Goal: Transaction & Acquisition: Purchase product/service

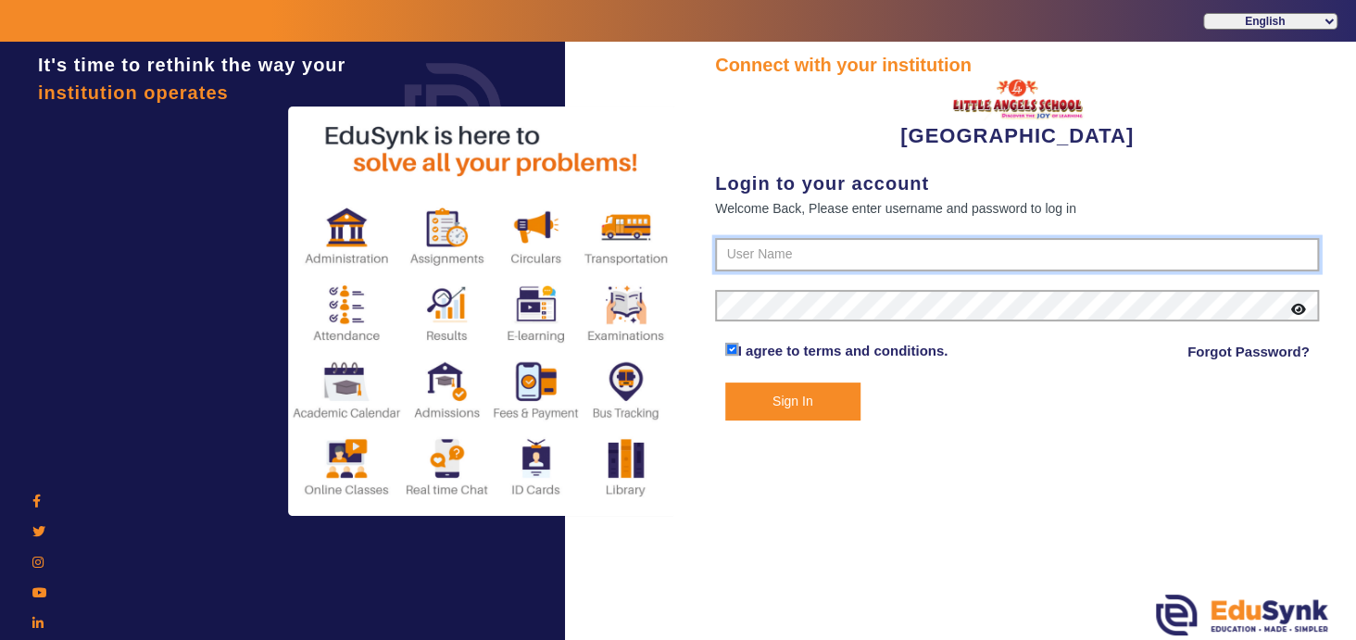
click at [786, 255] on input "text" at bounding box center [1017, 254] width 604 height 33
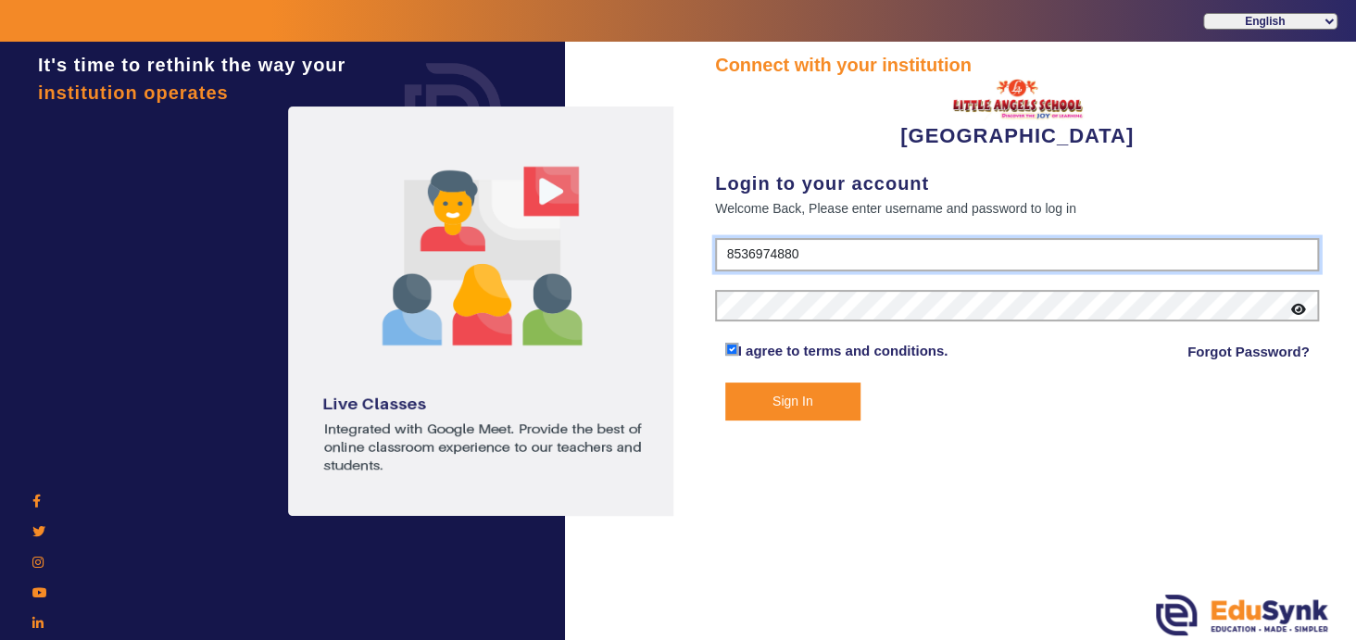
type input "8536974880"
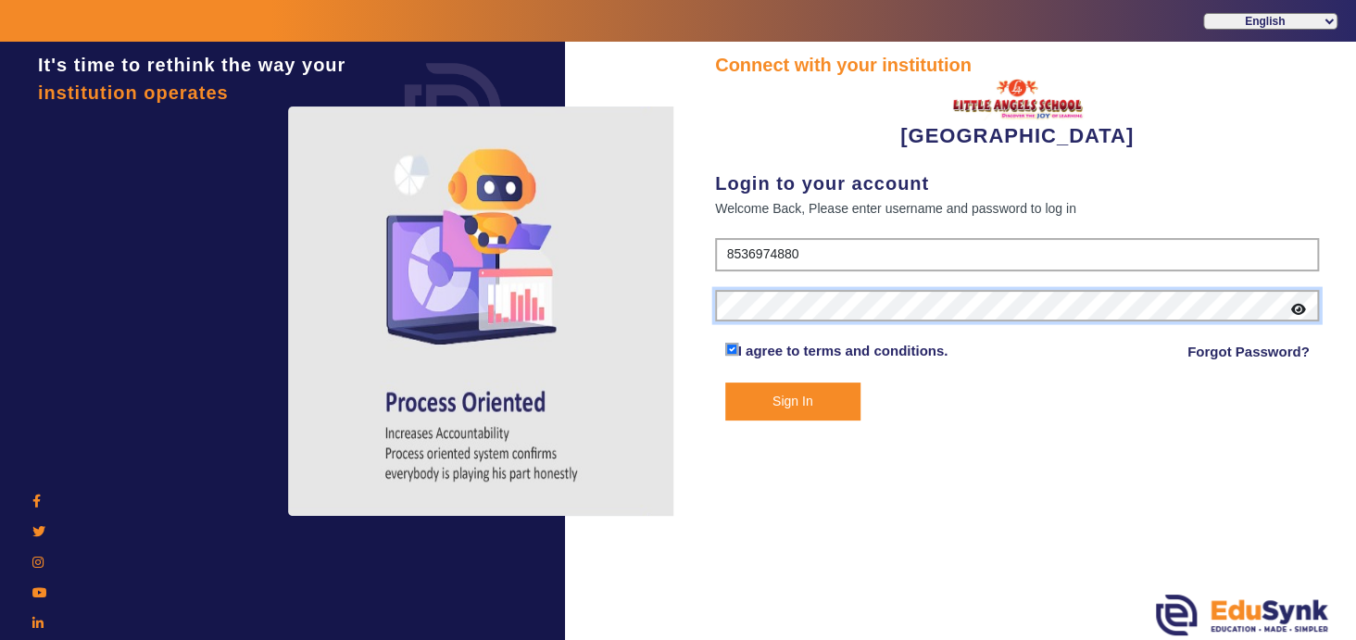
click at [725, 383] on button "Sign In" at bounding box center [792, 402] width 135 height 38
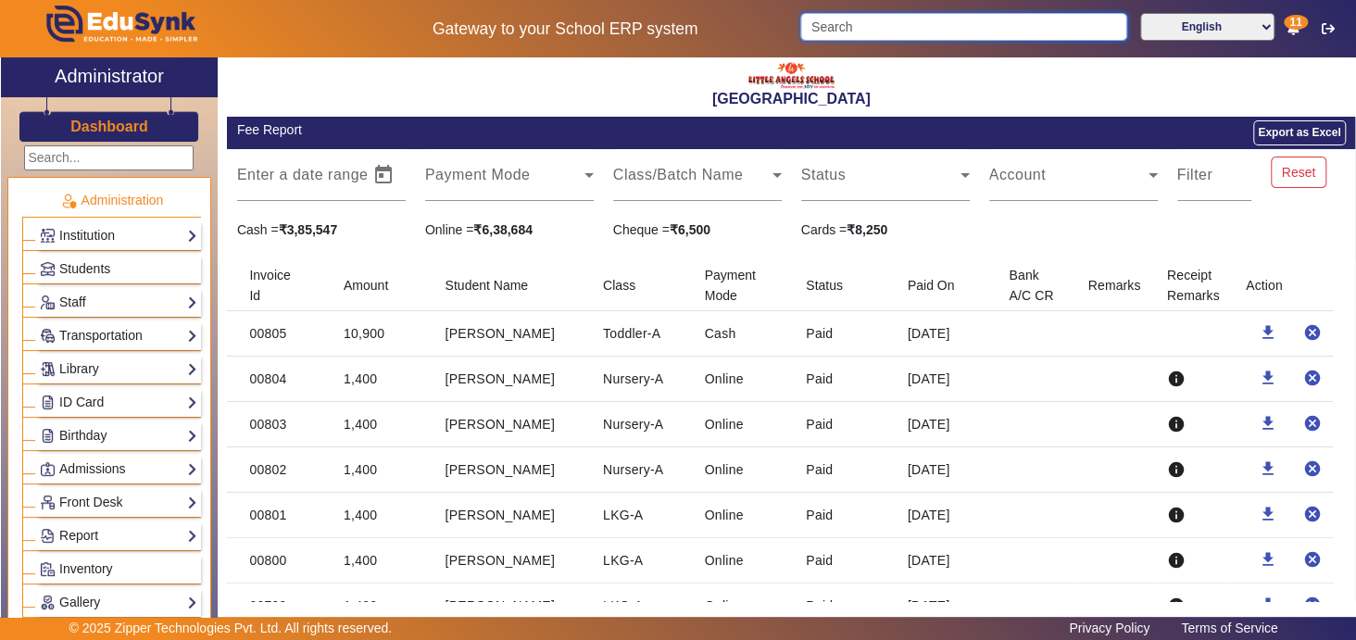
click at [843, 37] on input "Search" at bounding box center [963, 27] width 326 height 28
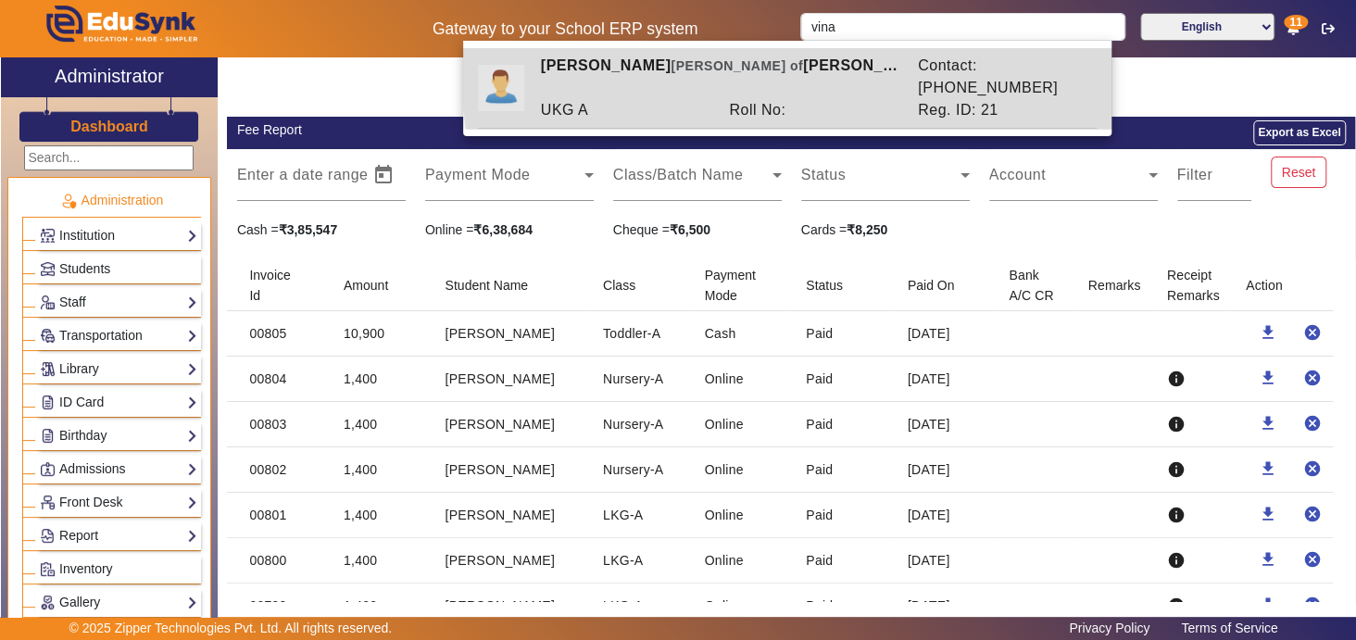
click at [831, 73] on div "[PERSON_NAME] [PERSON_NAME] of [PERSON_NAME]" at bounding box center [719, 77] width 377 height 44
type input "[PERSON_NAME]"
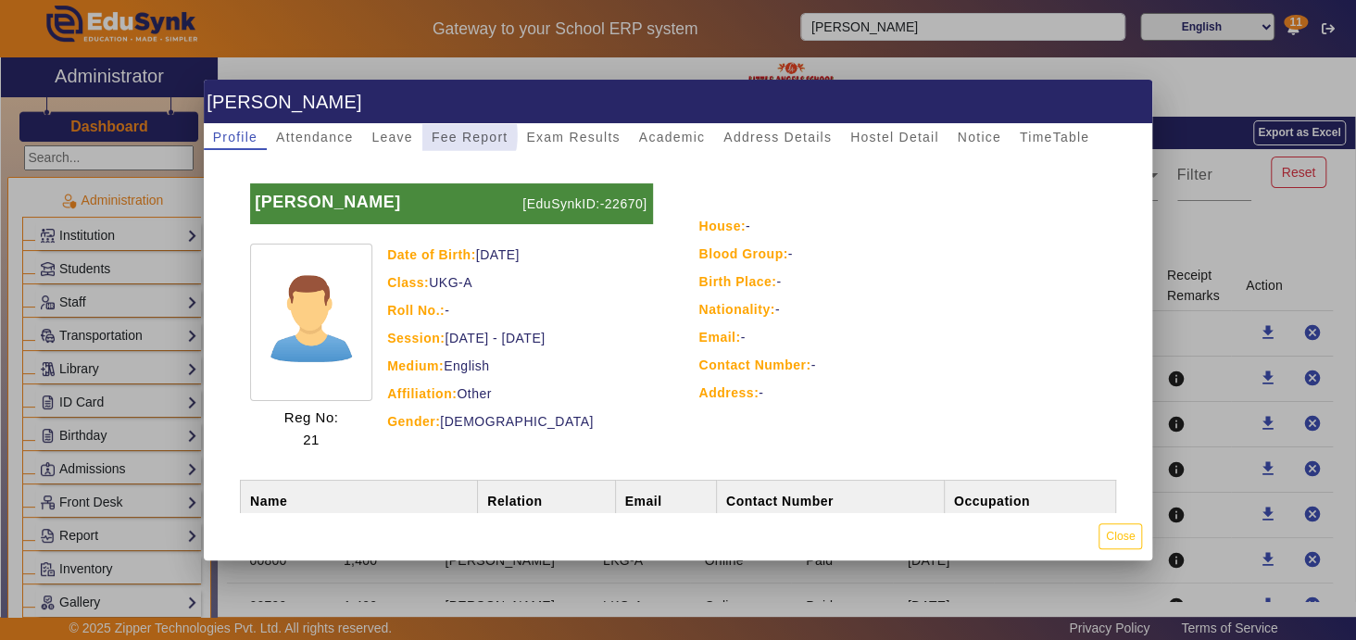
click at [453, 135] on span "Fee Report" at bounding box center [470, 137] width 77 height 13
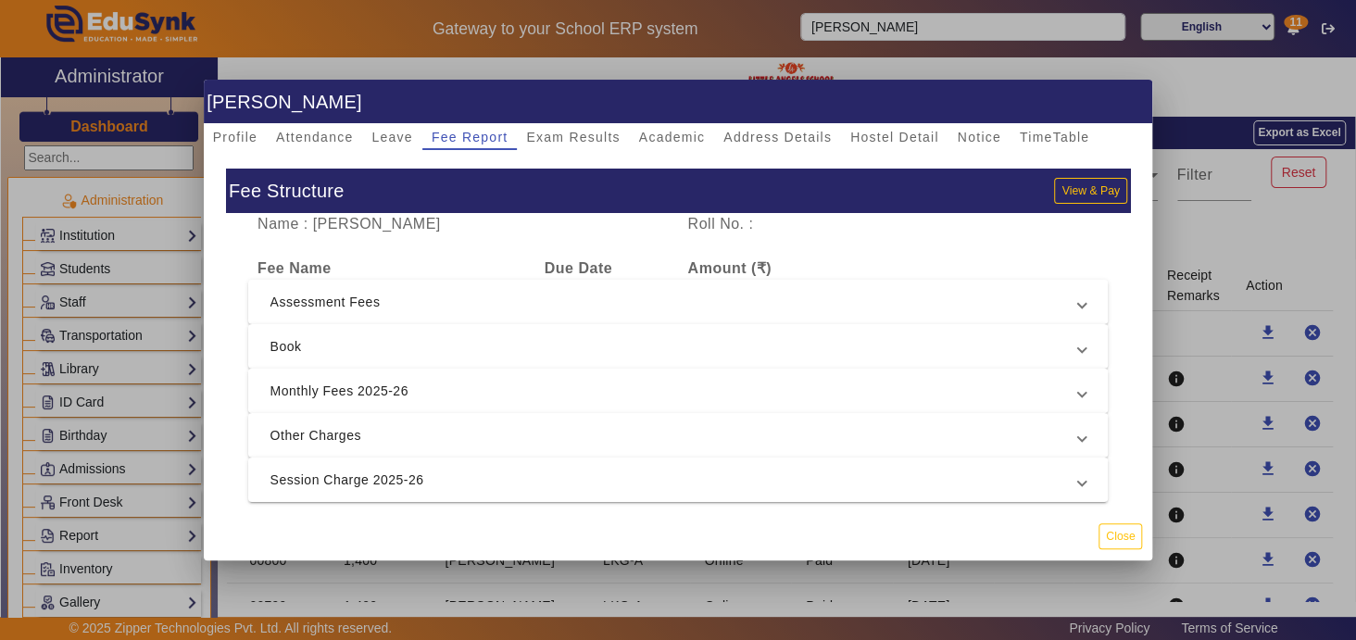
click at [617, 387] on span "Monthly Fees 2025-26" at bounding box center [675, 391] width 809 height 22
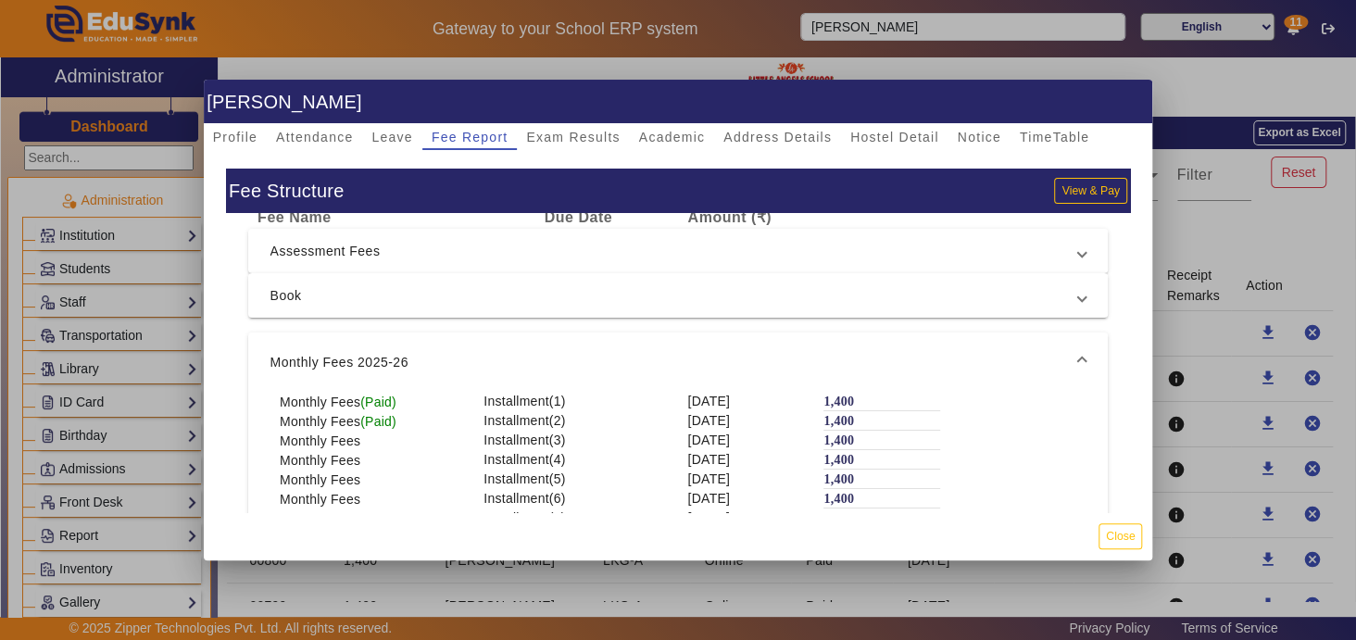
scroll to position [42, 0]
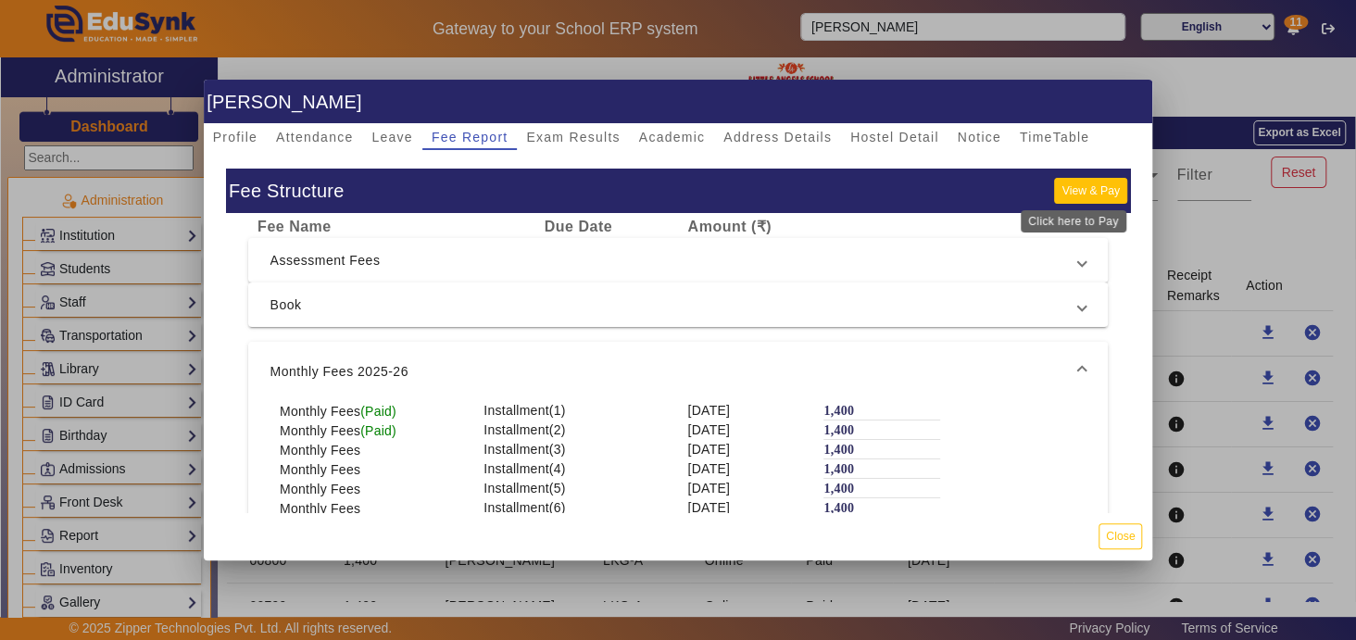
click at [1058, 189] on button "View & Pay" at bounding box center [1090, 190] width 72 height 25
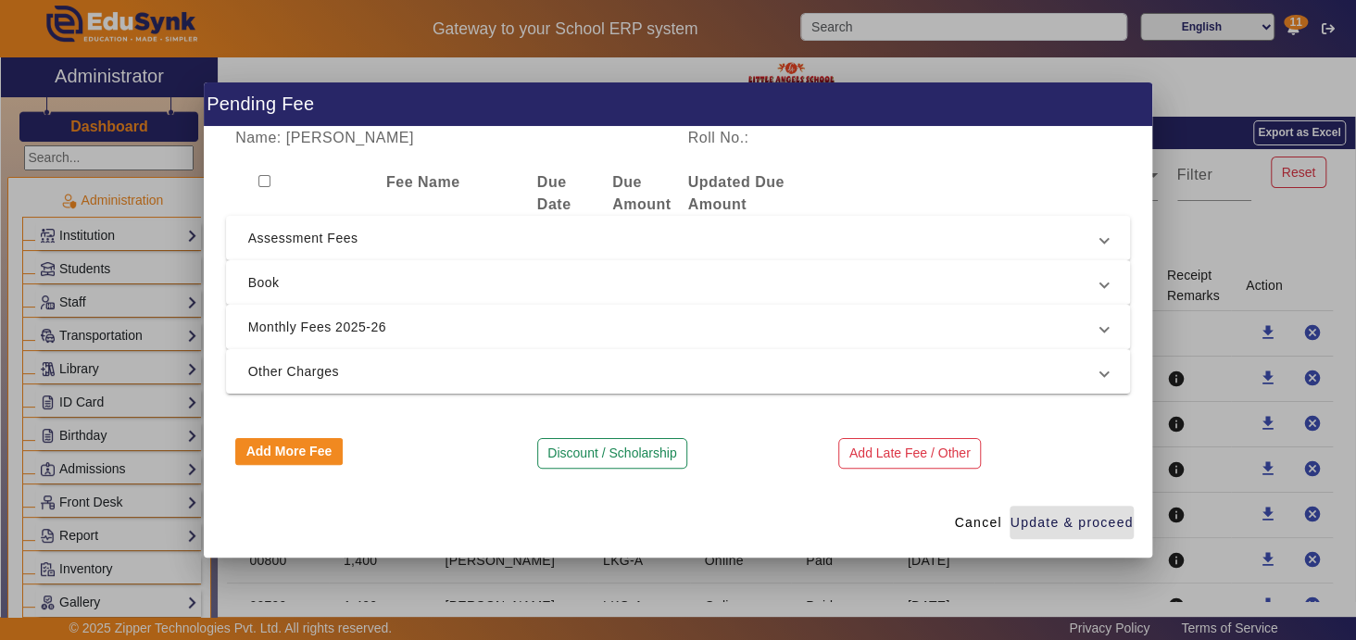
click at [617, 326] on span "Monthly Fees 2025-26" at bounding box center [674, 327] width 853 height 22
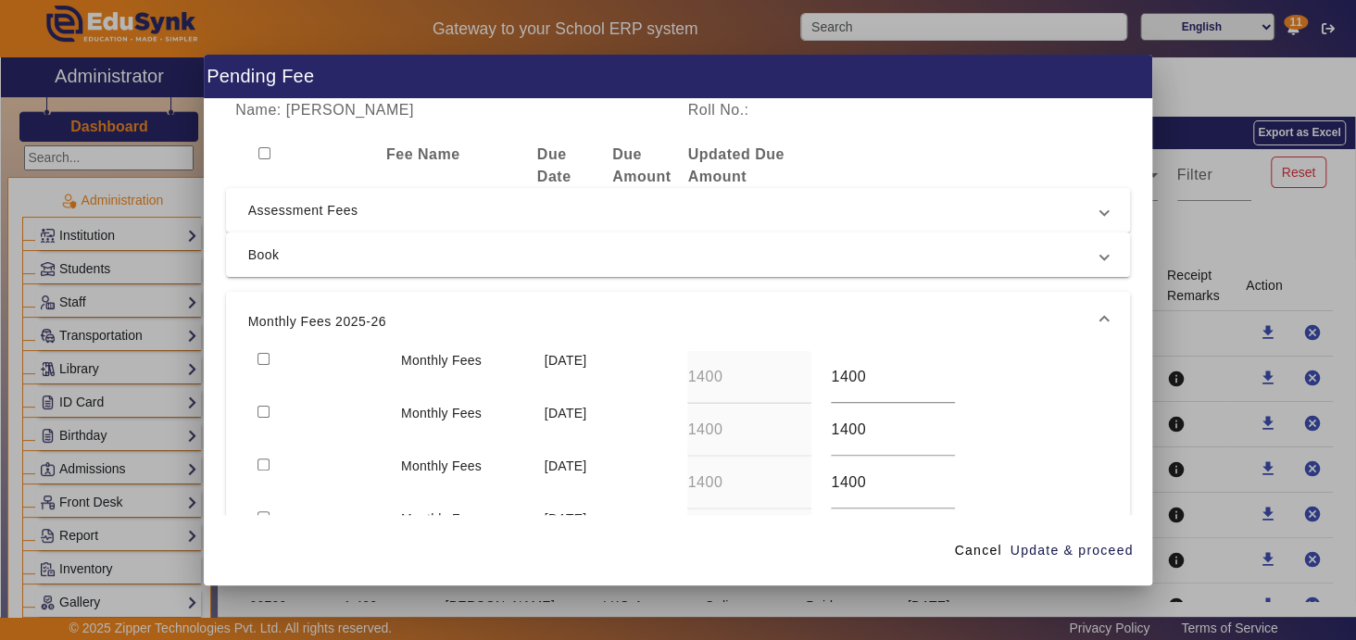
click at [262, 358] on input "checkbox" at bounding box center [264, 359] width 12 height 12
checkbox input "true"
click at [1078, 553] on span "Update & proceed" at bounding box center [1072, 550] width 123 height 19
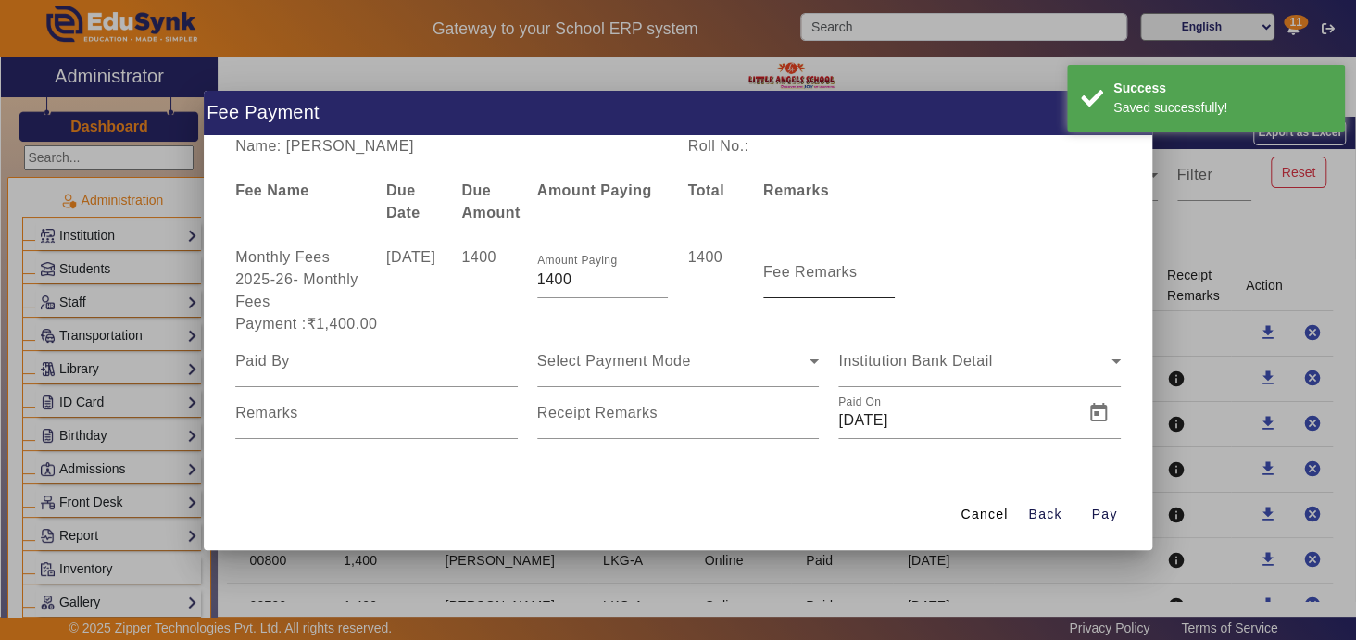
click at [805, 278] on mat-label "Fee Remarks" at bounding box center [810, 272] width 94 height 16
click at [805, 278] on input "Fee Remarks" at bounding box center [829, 280] width 132 height 22
click at [598, 417] on mat-label "Receipt Remarks" at bounding box center [597, 413] width 120 height 16
click at [598, 417] on input "Receipt Remarks" at bounding box center [678, 420] width 283 height 22
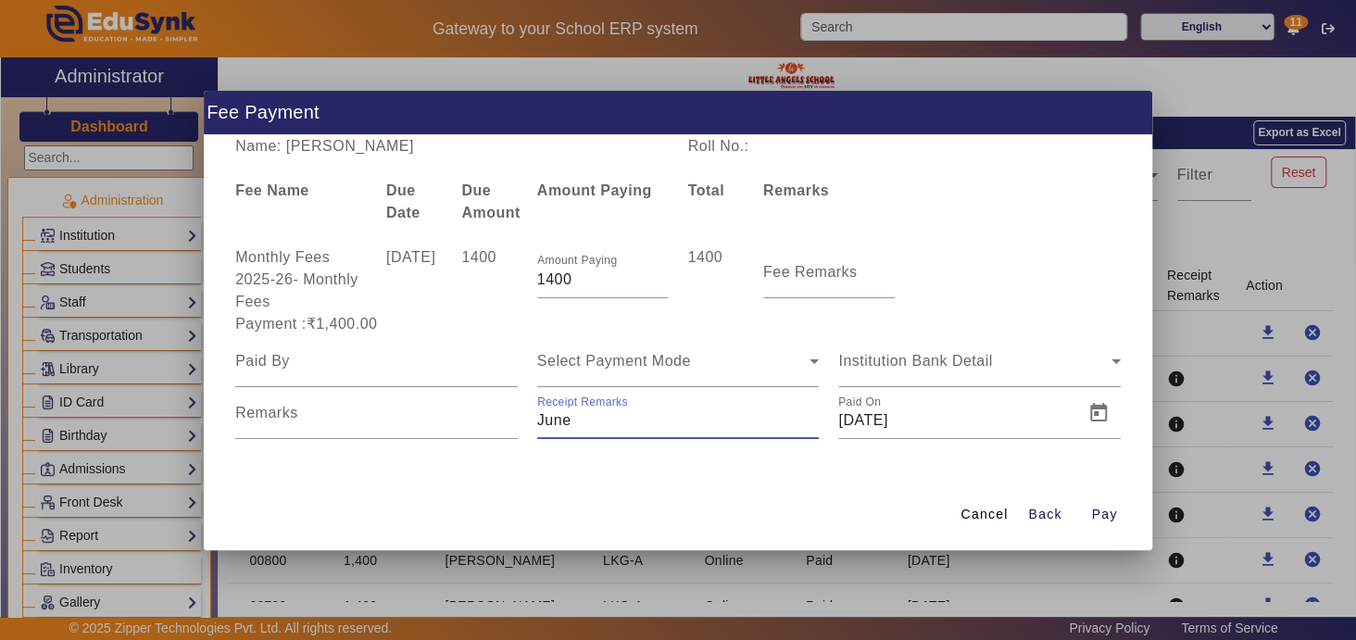
type input "[DATE]"
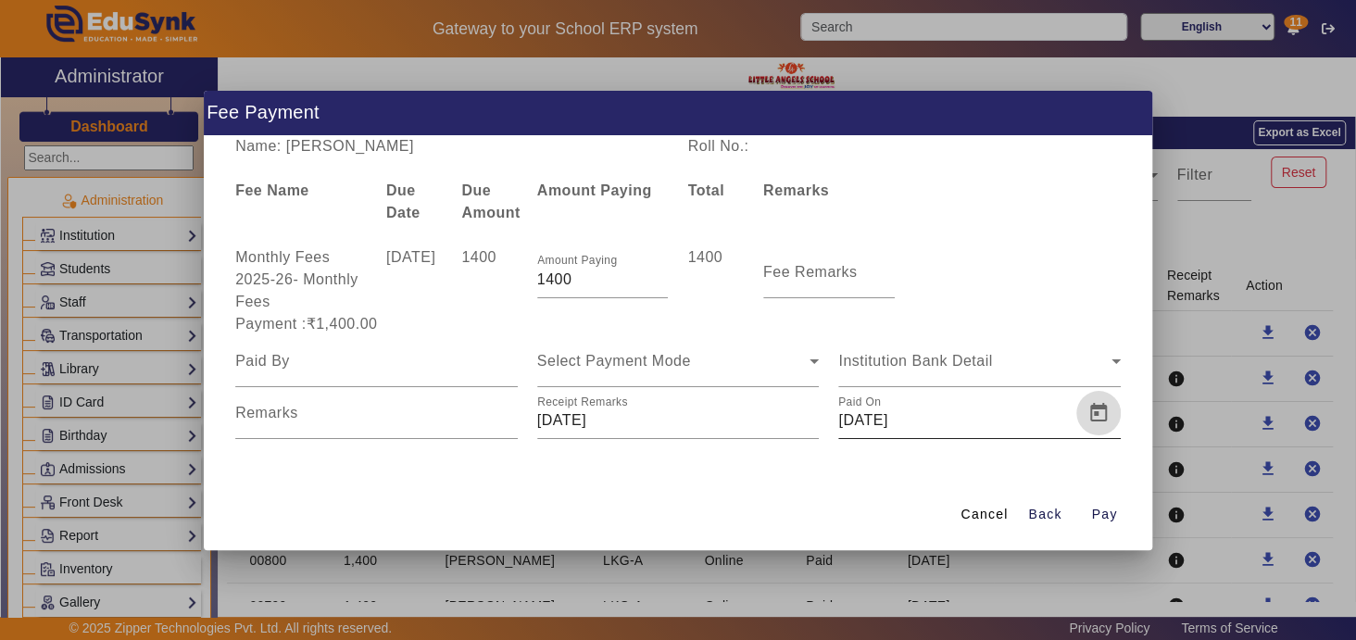
click at [1100, 414] on span "Open calendar" at bounding box center [1098, 413] width 44 height 44
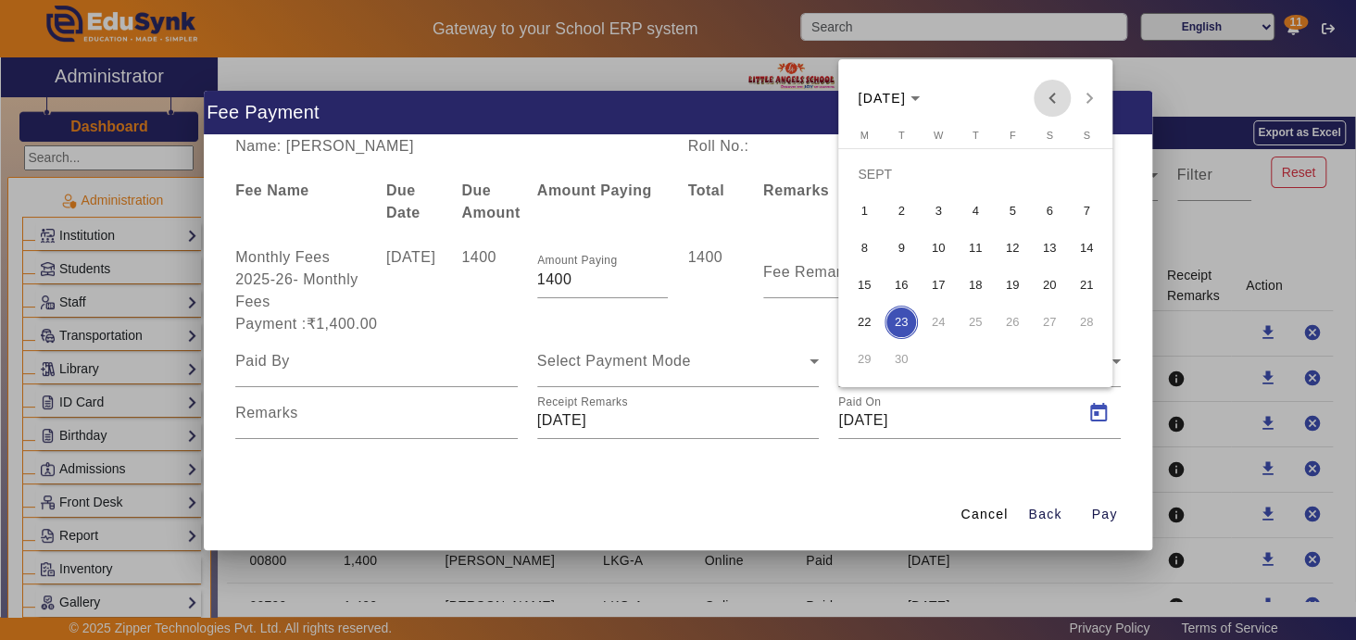
click at [1055, 95] on span "Previous month" at bounding box center [1052, 98] width 37 height 37
click at [907, 318] on span "24" at bounding box center [901, 322] width 33 height 33
type input "[DATE]"
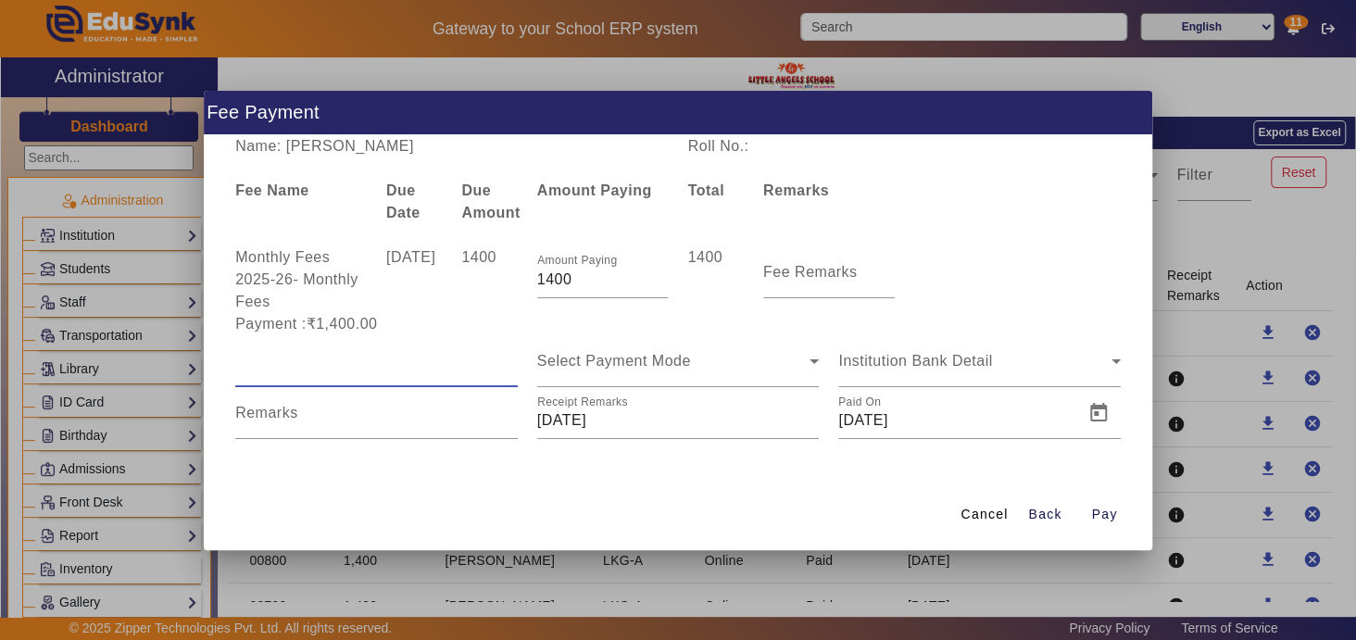
click at [359, 363] on input at bounding box center [376, 361] width 283 height 22
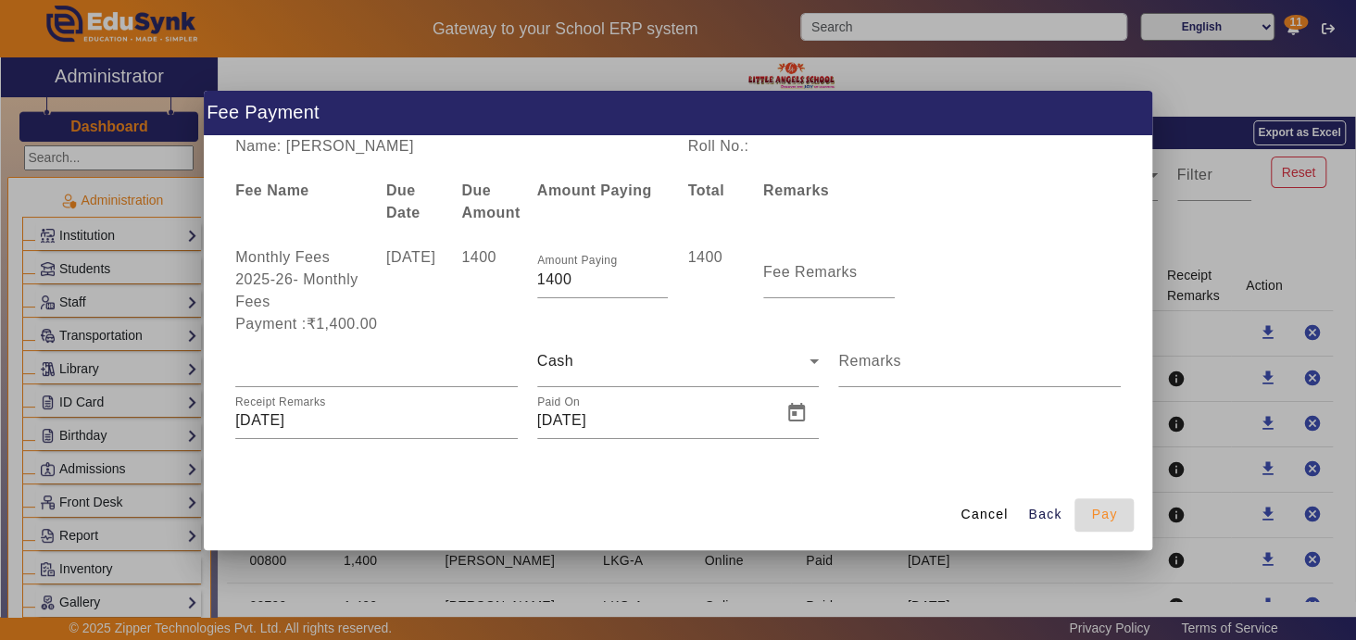
click at [1109, 517] on span "Pay" at bounding box center [1104, 514] width 26 height 19
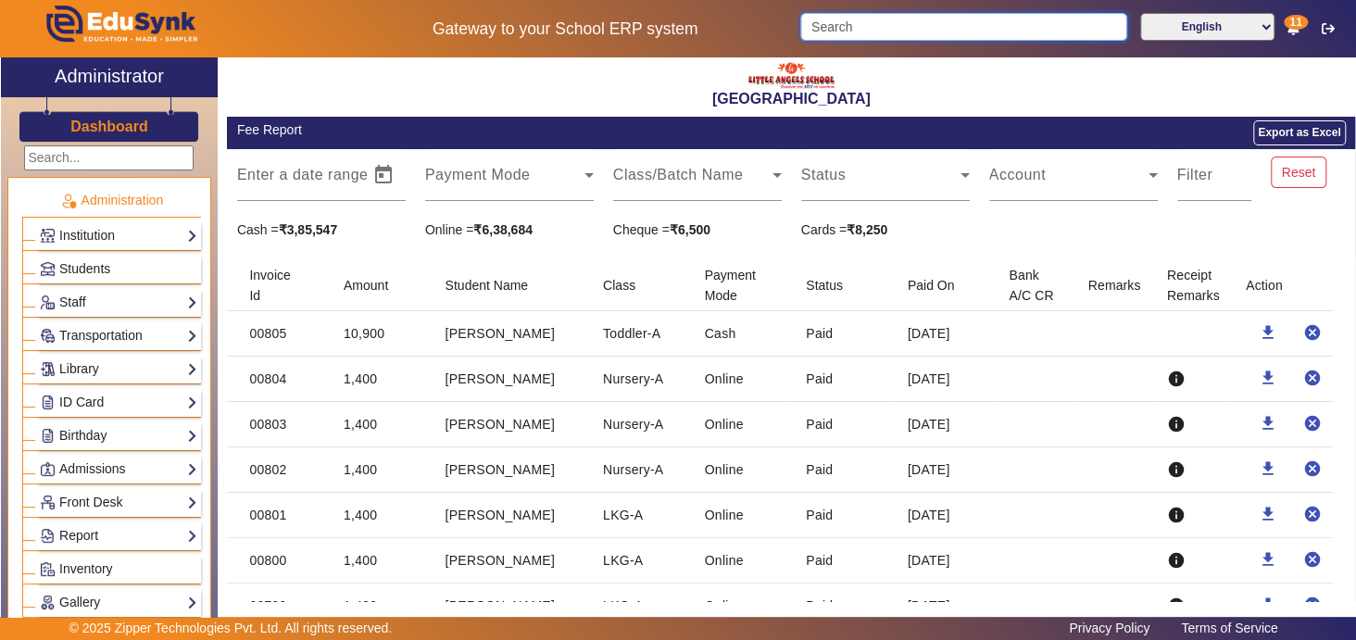
click at [877, 25] on input "Search" at bounding box center [963, 27] width 326 height 28
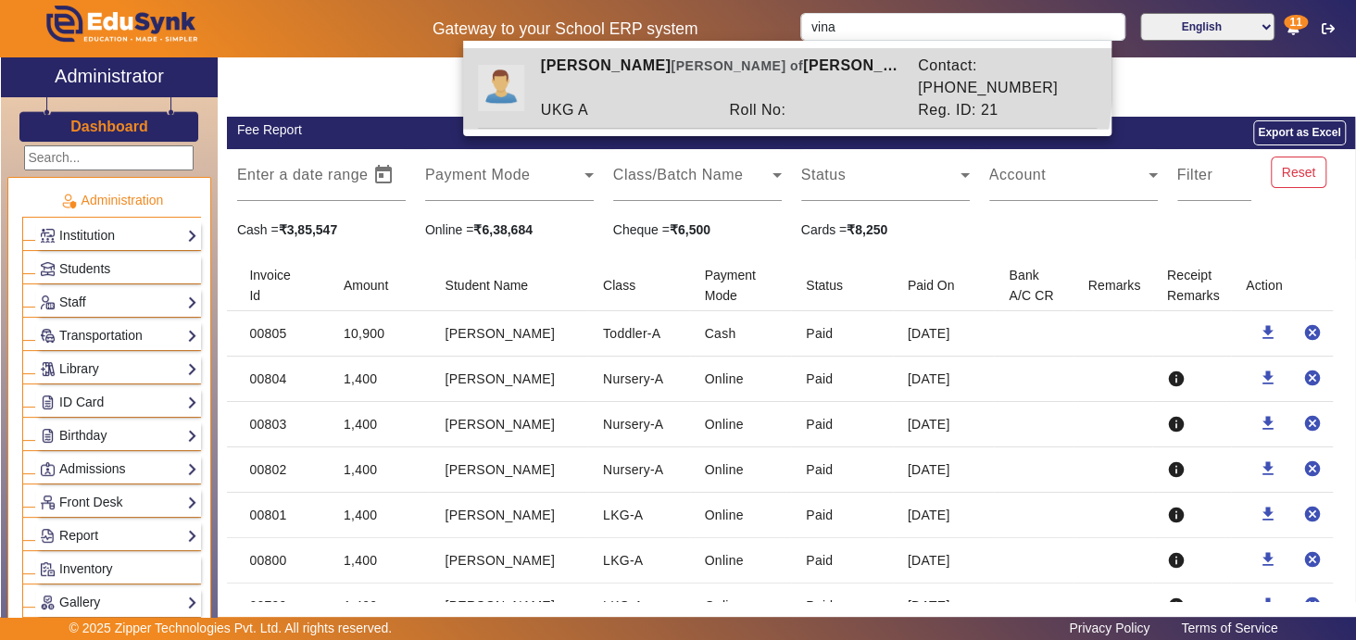
click at [786, 73] on div "[PERSON_NAME] [PERSON_NAME] of [PERSON_NAME]" at bounding box center [719, 77] width 377 height 44
type input "[PERSON_NAME]"
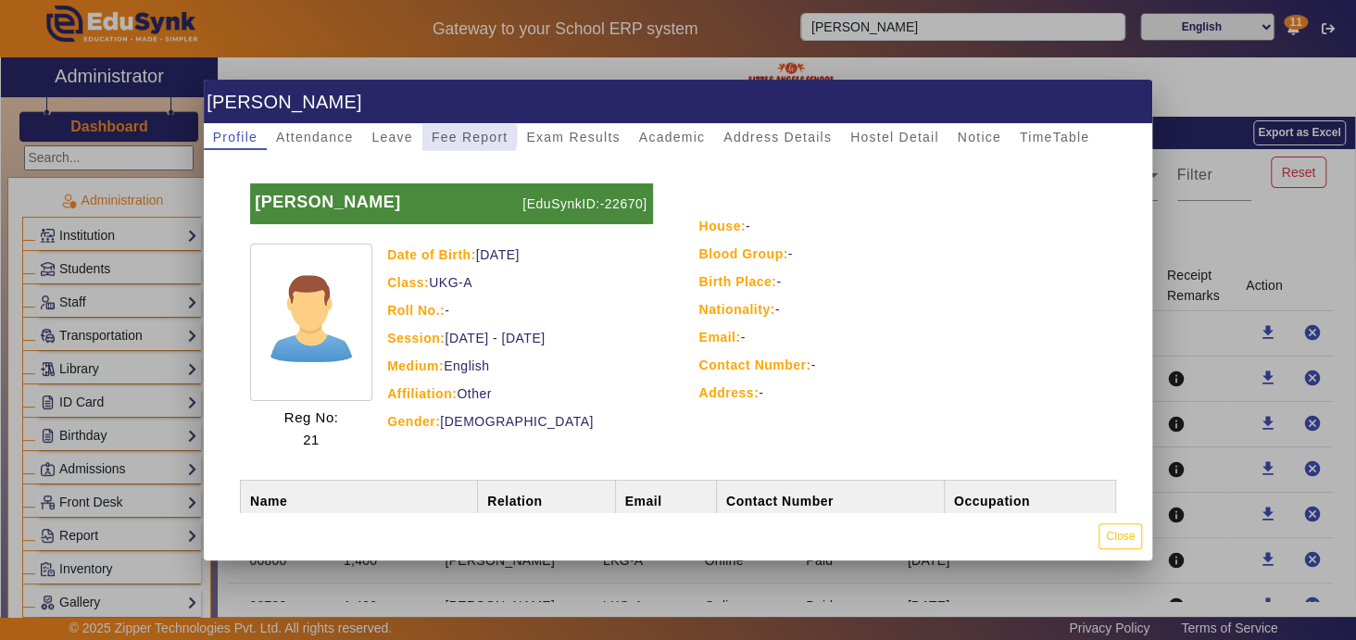
click at [465, 135] on span "Fee Report" at bounding box center [470, 137] width 77 height 13
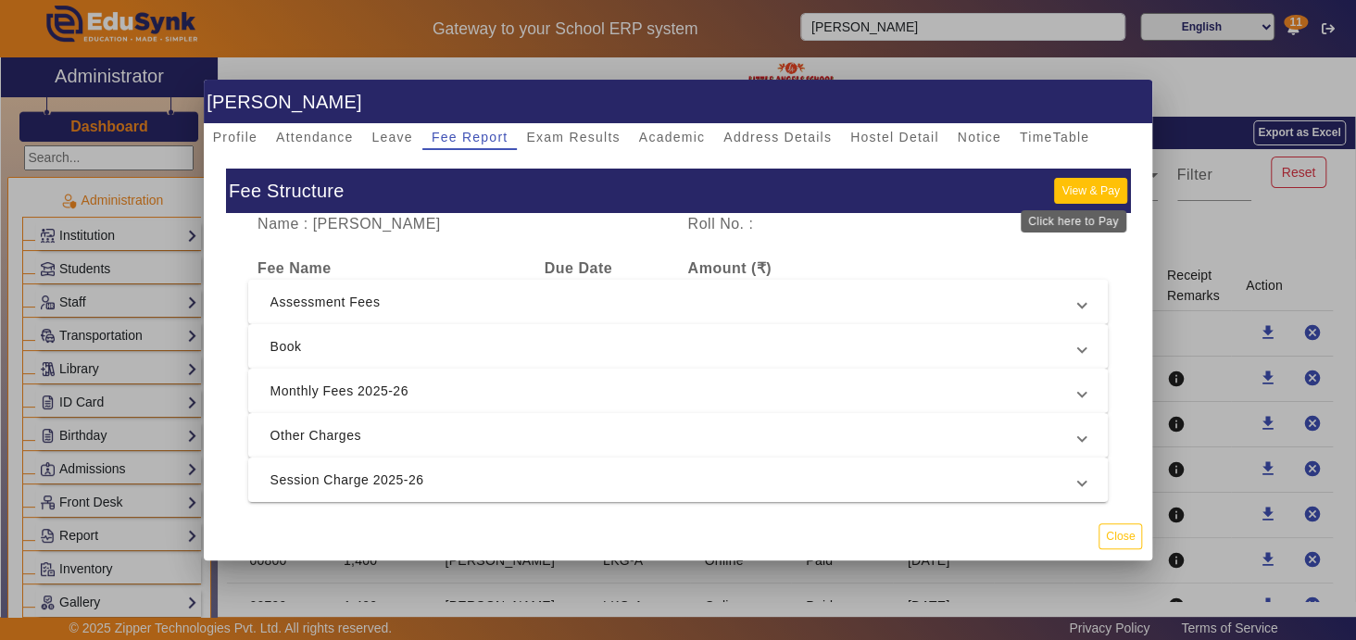
click at [1061, 189] on button "View & Pay" at bounding box center [1090, 190] width 72 height 25
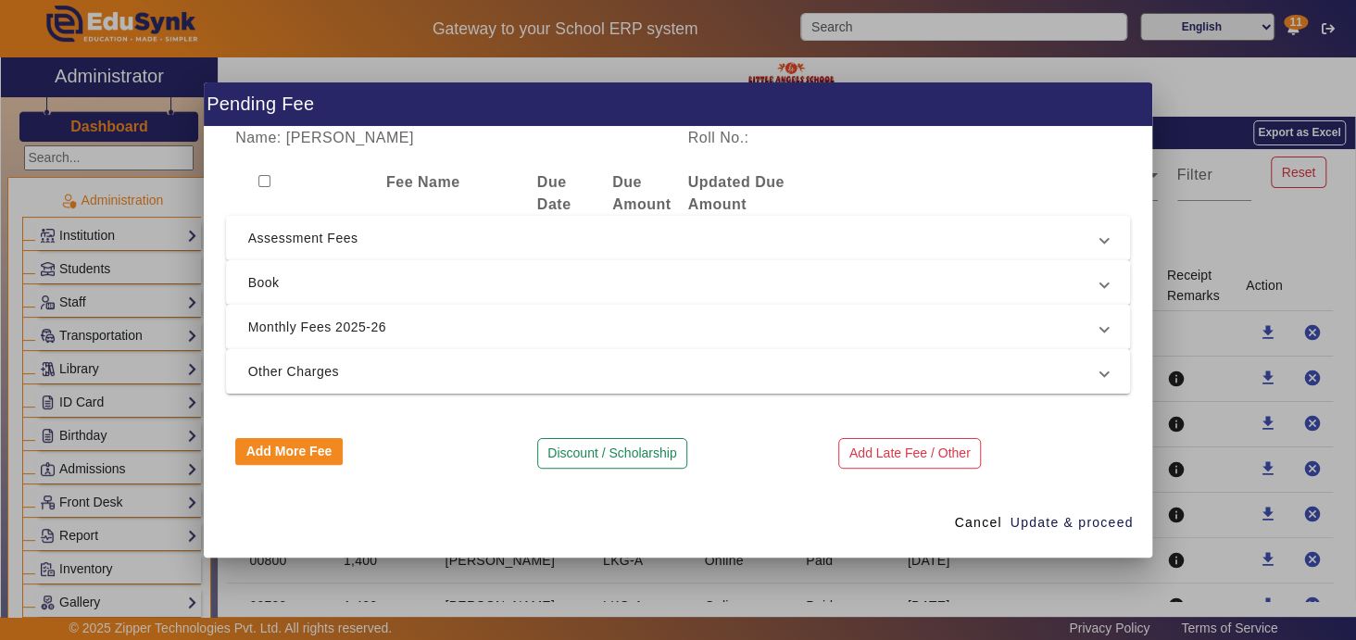
click at [461, 325] on span "Monthly Fees 2025-26" at bounding box center [674, 327] width 853 height 22
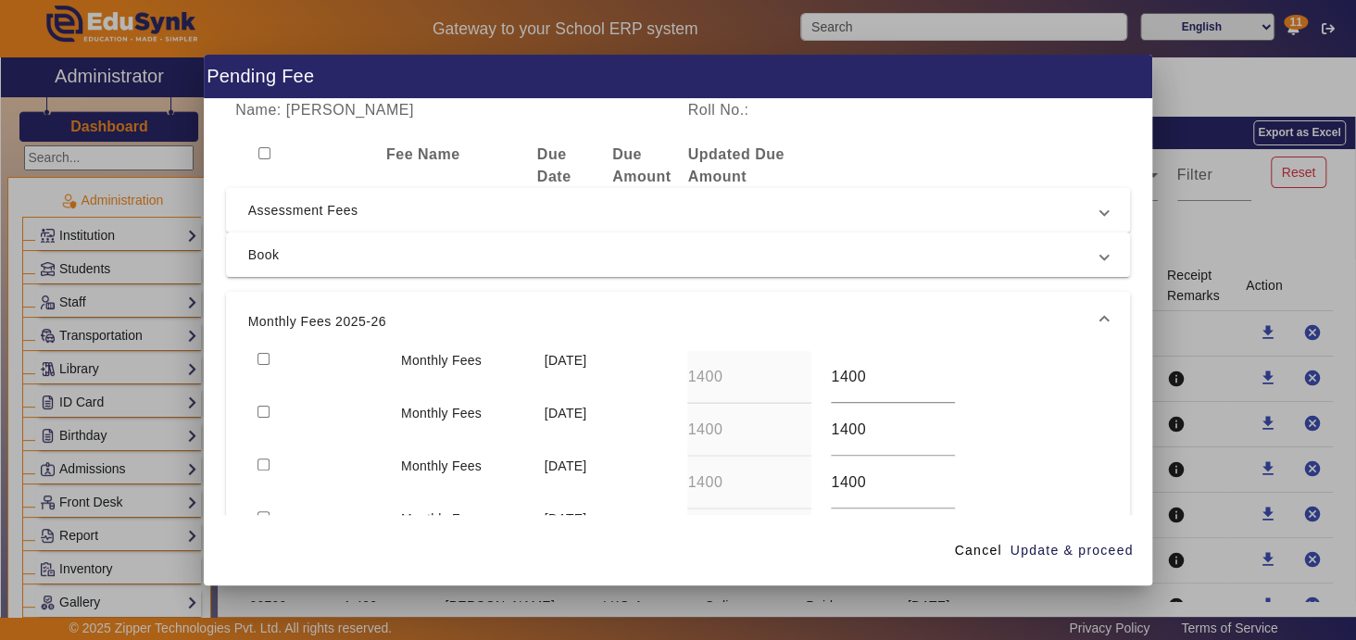
click at [260, 354] on input "checkbox" at bounding box center [264, 359] width 12 height 12
checkbox input "true"
click at [1070, 550] on span "Update & proceed" at bounding box center [1072, 550] width 123 height 19
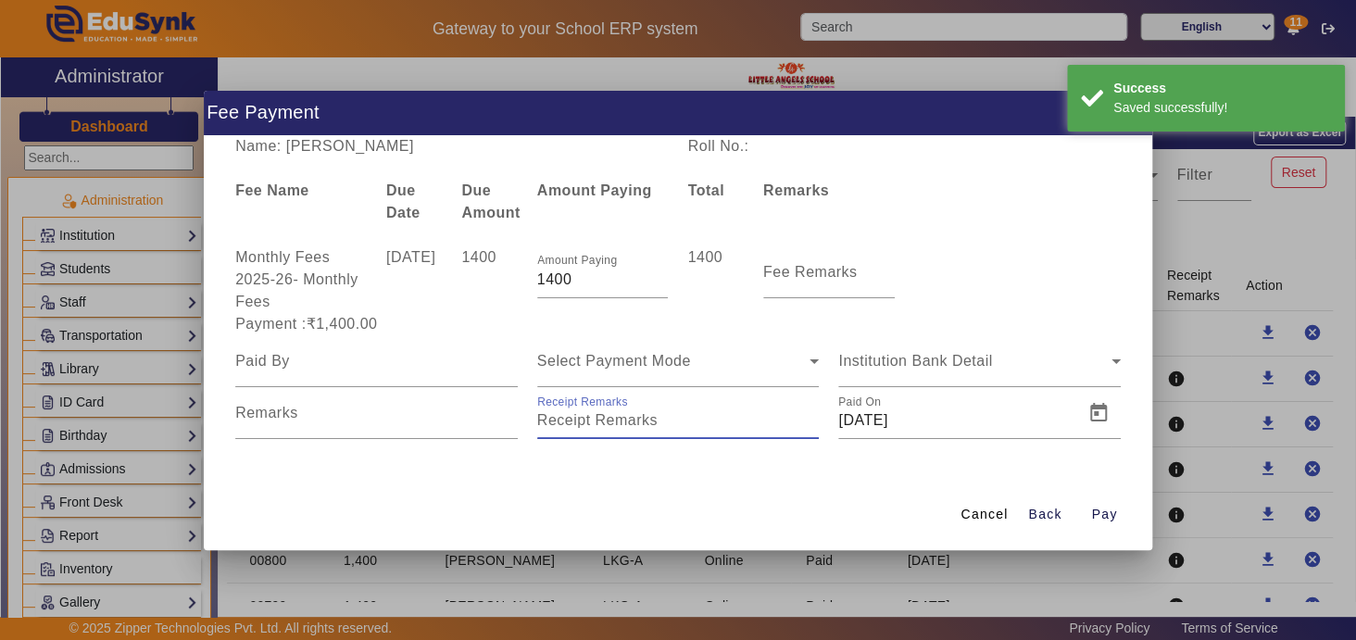
click at [616, 424] on input "Receipt Remarks" at bounding box center [678, 420] width 283 height 22
type input "[DATE]"
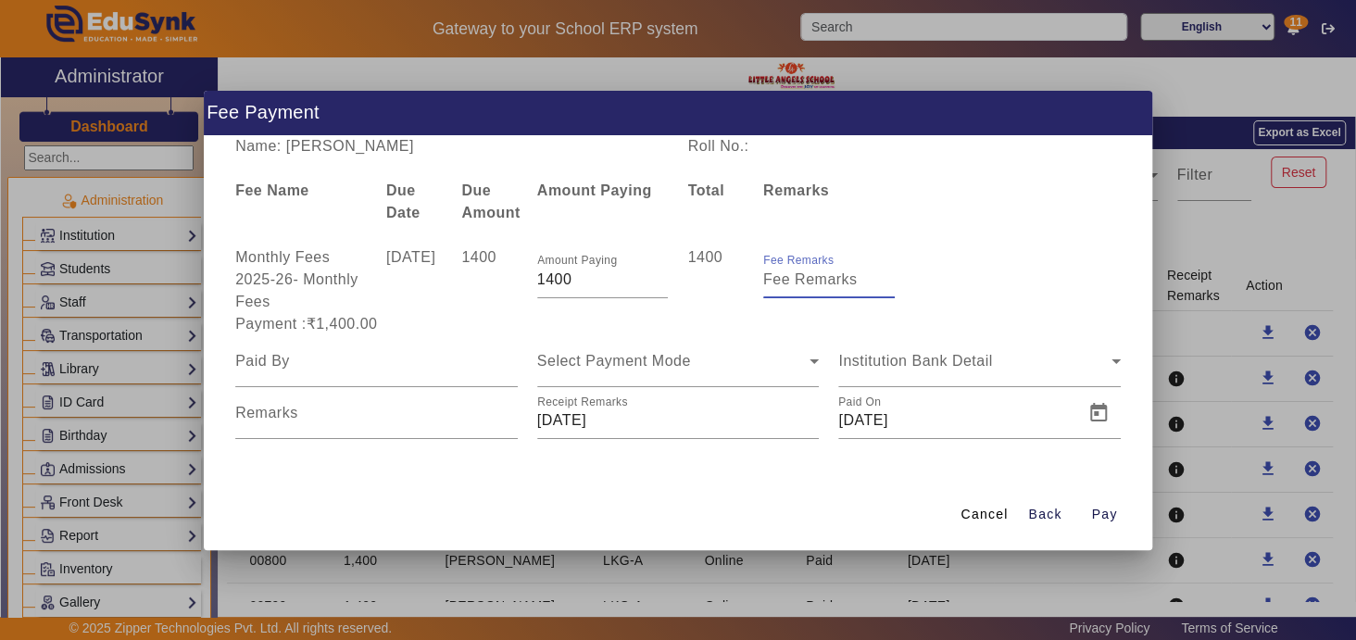
click at [803, 283] on input "Fee Remarks" at bounding box center [829, 280] width 132 height 22
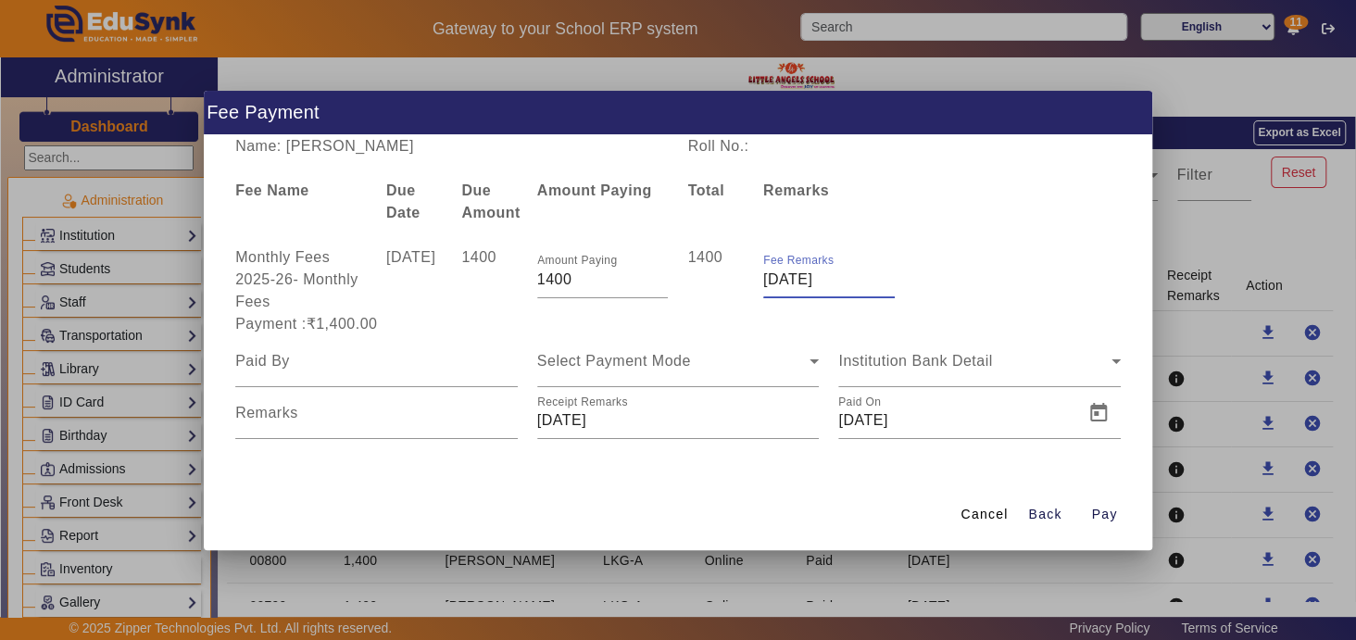
type input "[DATE]"
click at [256, 367] on input at bounding box center [376, 361] width 283 height 22
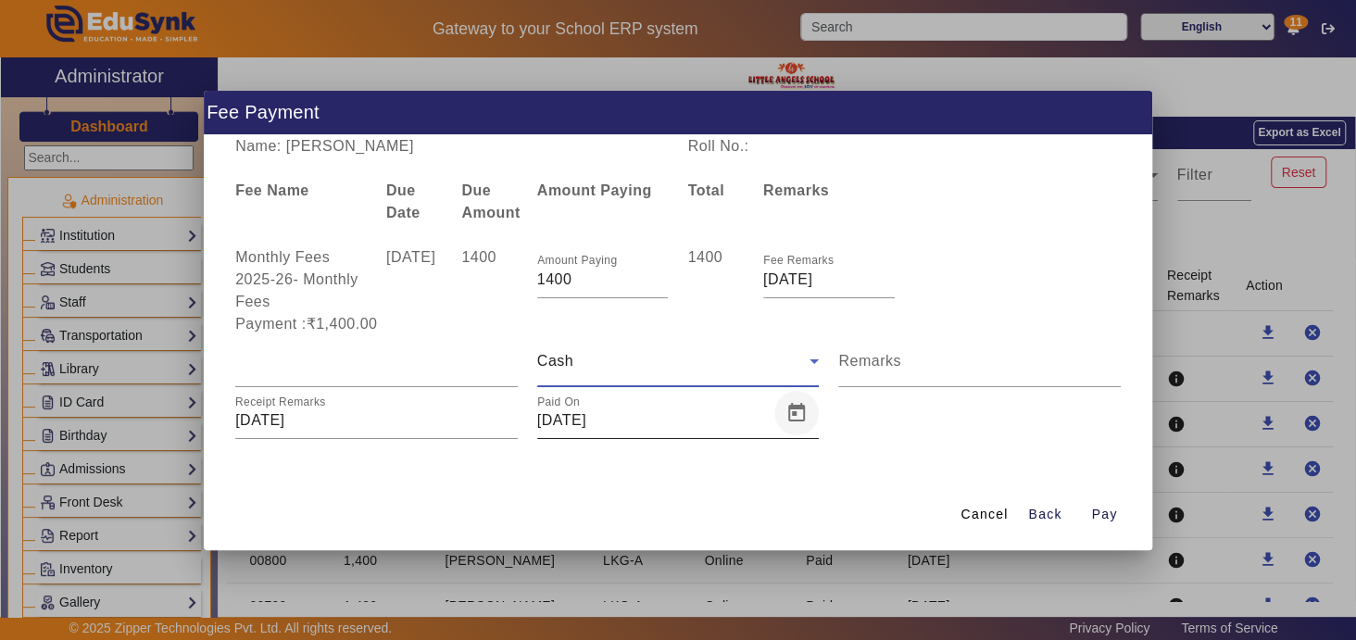
click at [787, 409] on span "Open calendar" at bounding box center [796, 413] width 44 height 44
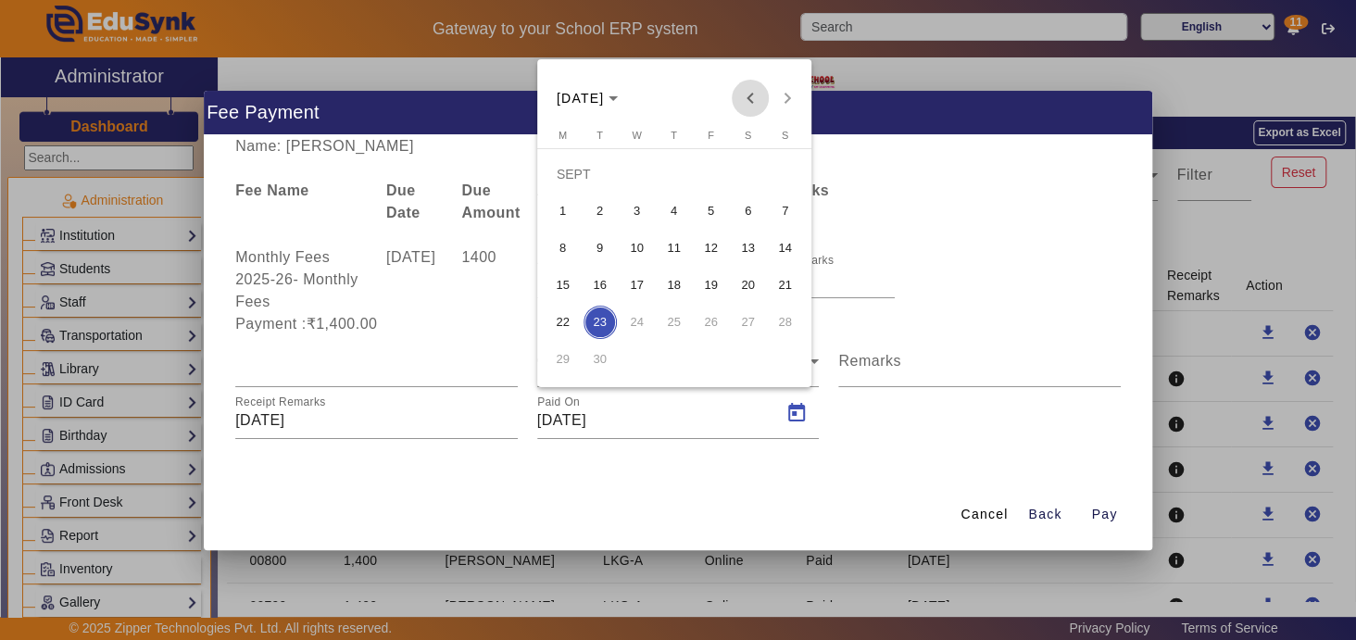
click at [747, 99] on span "Previous month" at bounding box center [750, 98] width 37 height 37
click at [675, 209] on span "3" at bounding box center [674, 211] width 33 height 33
type input "[DATE]"
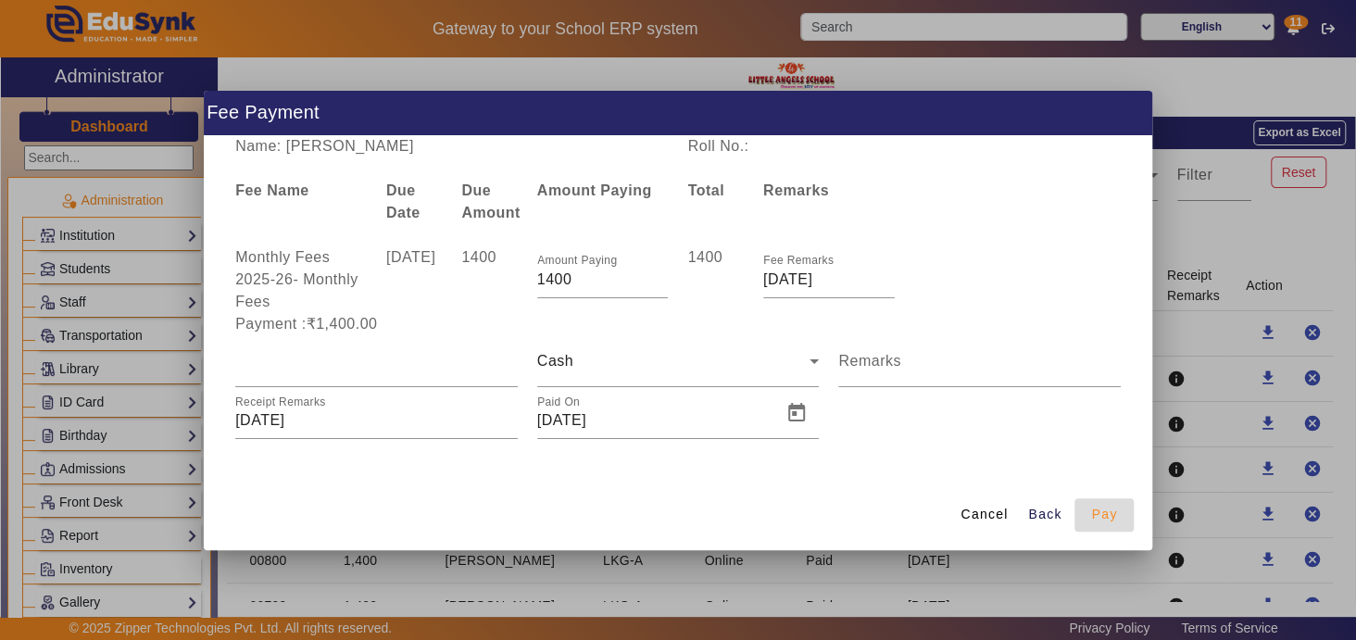
click at [1112, 517] on span "Pay" at bounding box center [1104, 514] width 26 height 19
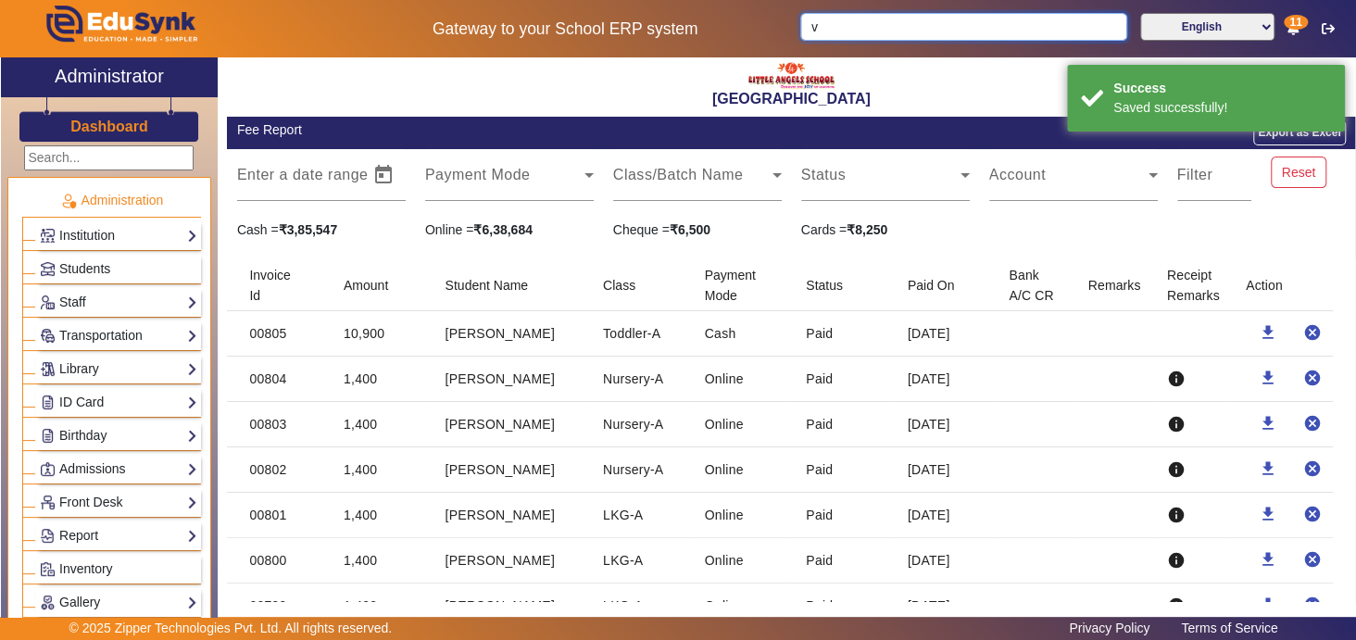
click at [880, 26] on input "v" at bounding box center [963, 27] width 326 height 28
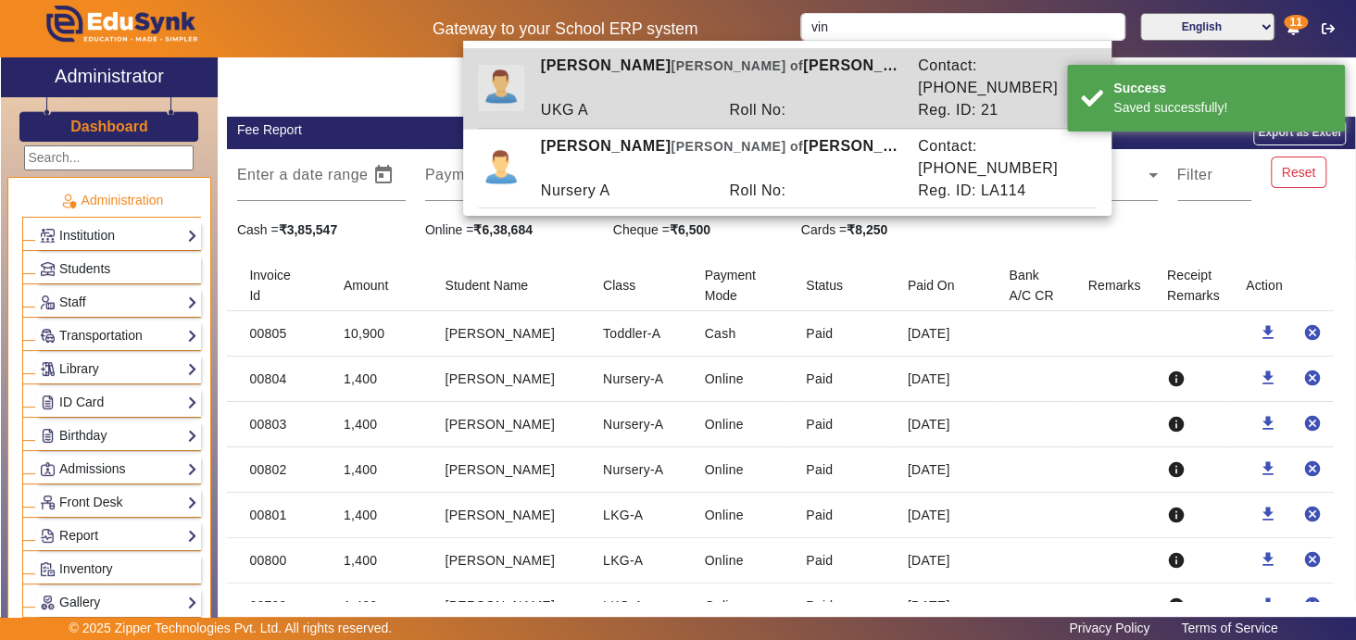
click at [779, 99] on div "Roll No:" at bounding box center [814, 110] width 189 height 22
type input "[PERSON_NAME]"
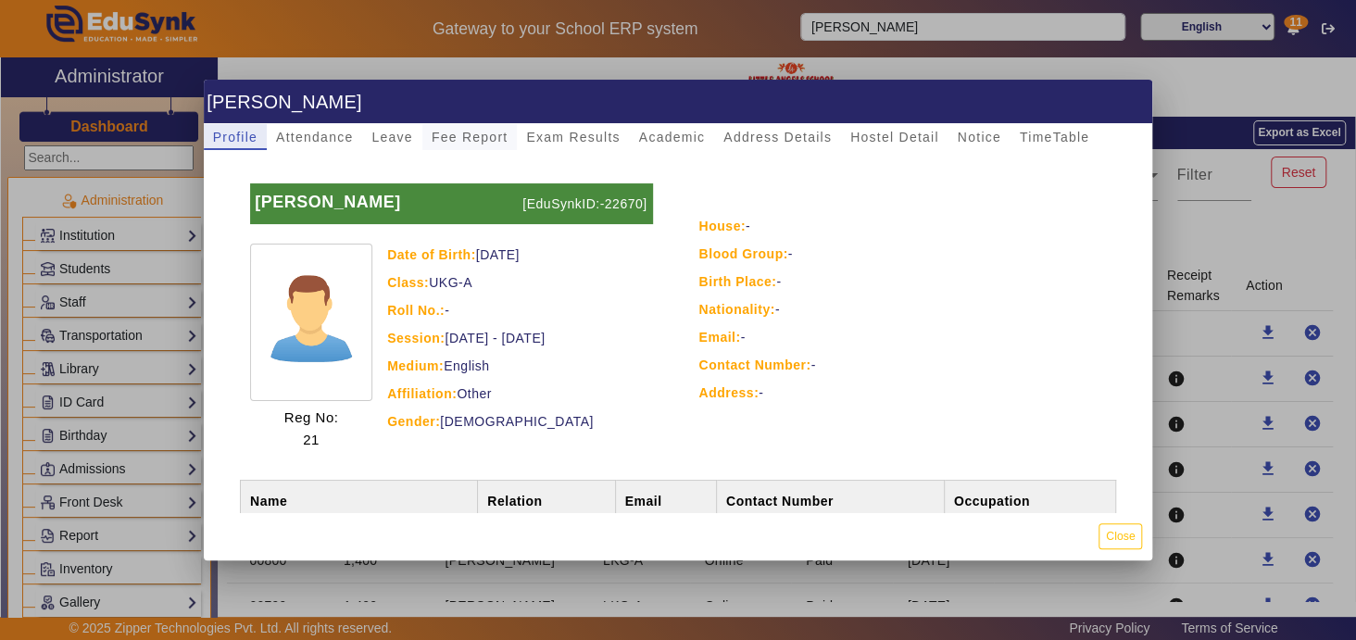
click at [468, 133] on span "Fee Report" at bounding box center [470, 137] width 77 height 13
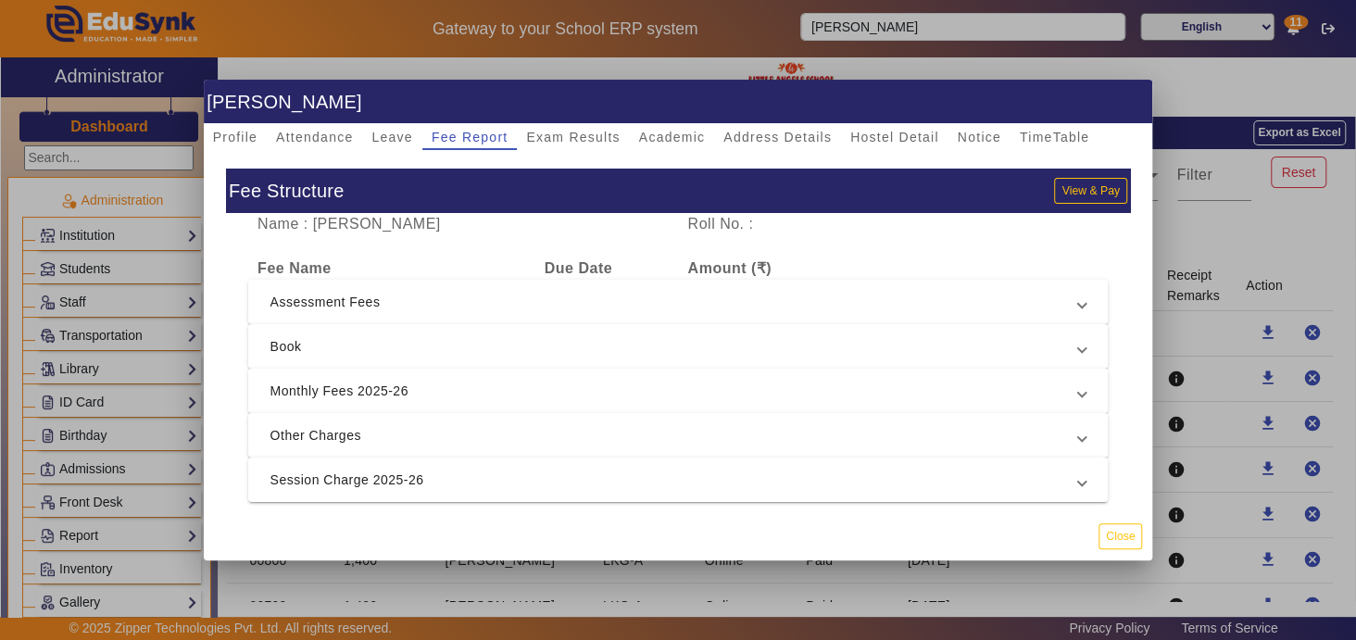
click at [612, 402] on span "Monthly Fees 2025-26" at bounding box center [675, 391] width 809 height 22
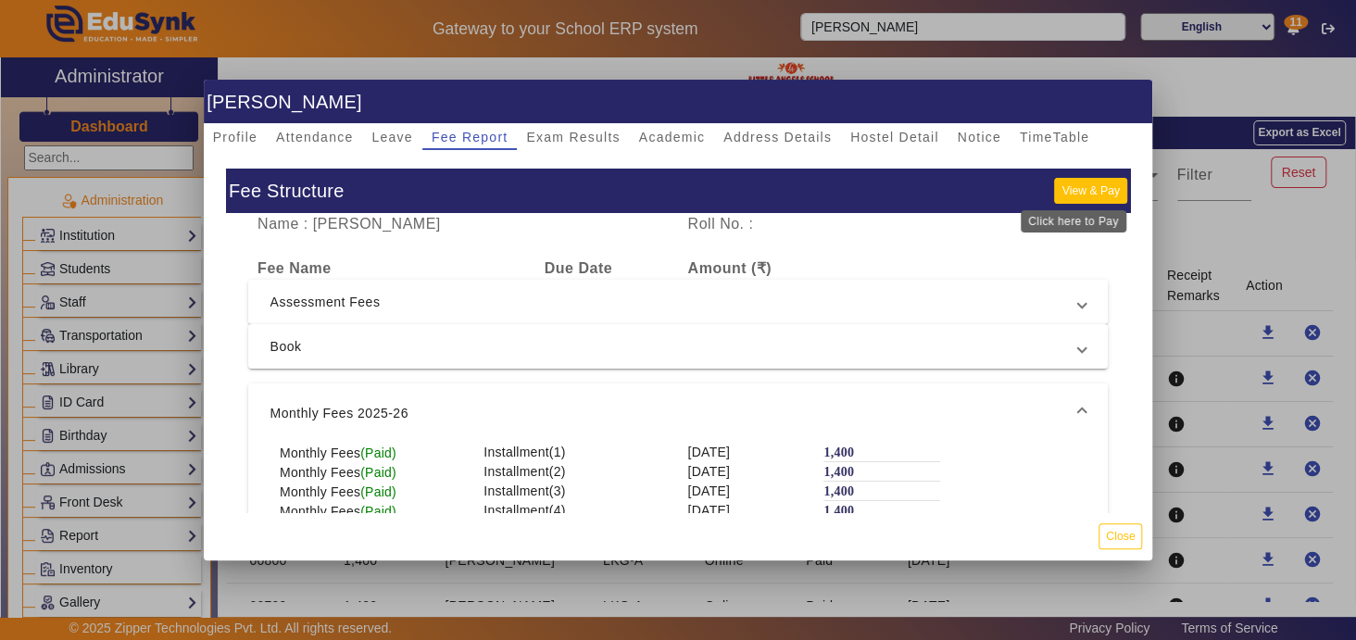
click at [1072, 186] on button "View & Pay" at bounding box center [1090, 190] width 72 height 25
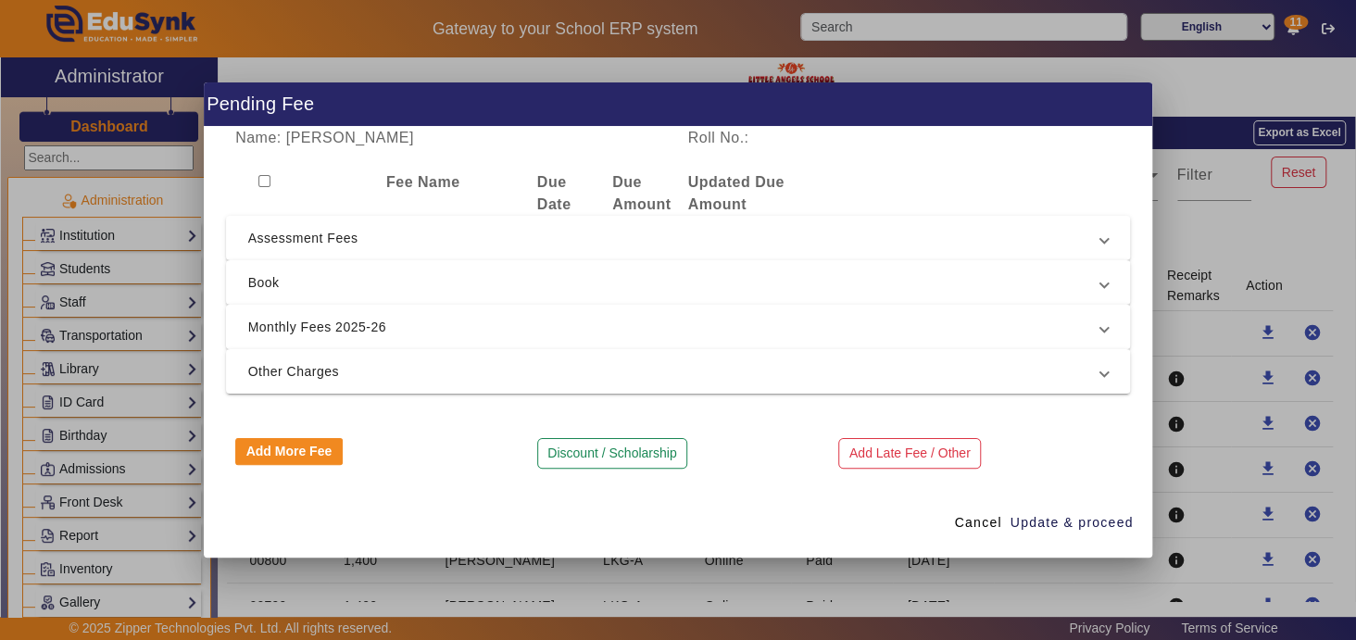
click at [695, 334] on span "Monthly Fees 2025-26" at bounding box center [674, 327] width 853 height 22
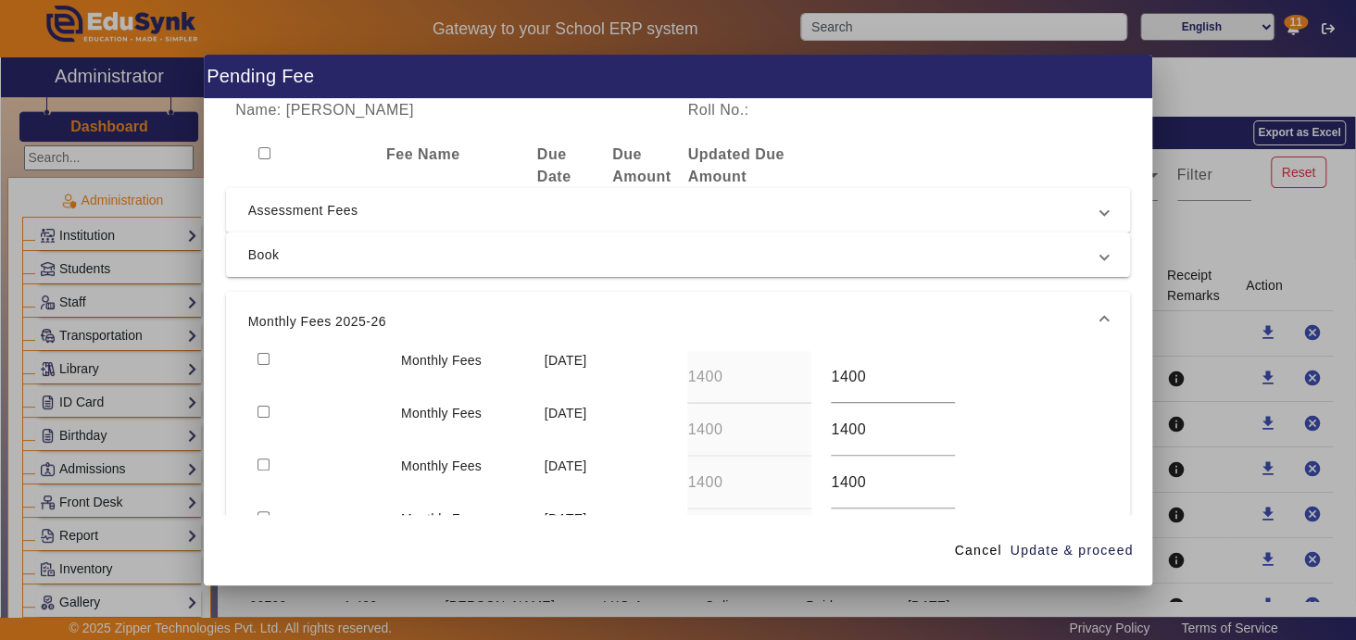
click at [263, 355] on input "checkbox" at bounding box center [264, 359] width 12 height 12
checkbox input "true"
click at [263, 408] on input "checkbox" at bounding box center [264, 412] width 12 height 12
checkbox input "true"
click at [1076, 554] on span "Update & proceed" at bounding box center [1072, 550] width 123 height 19
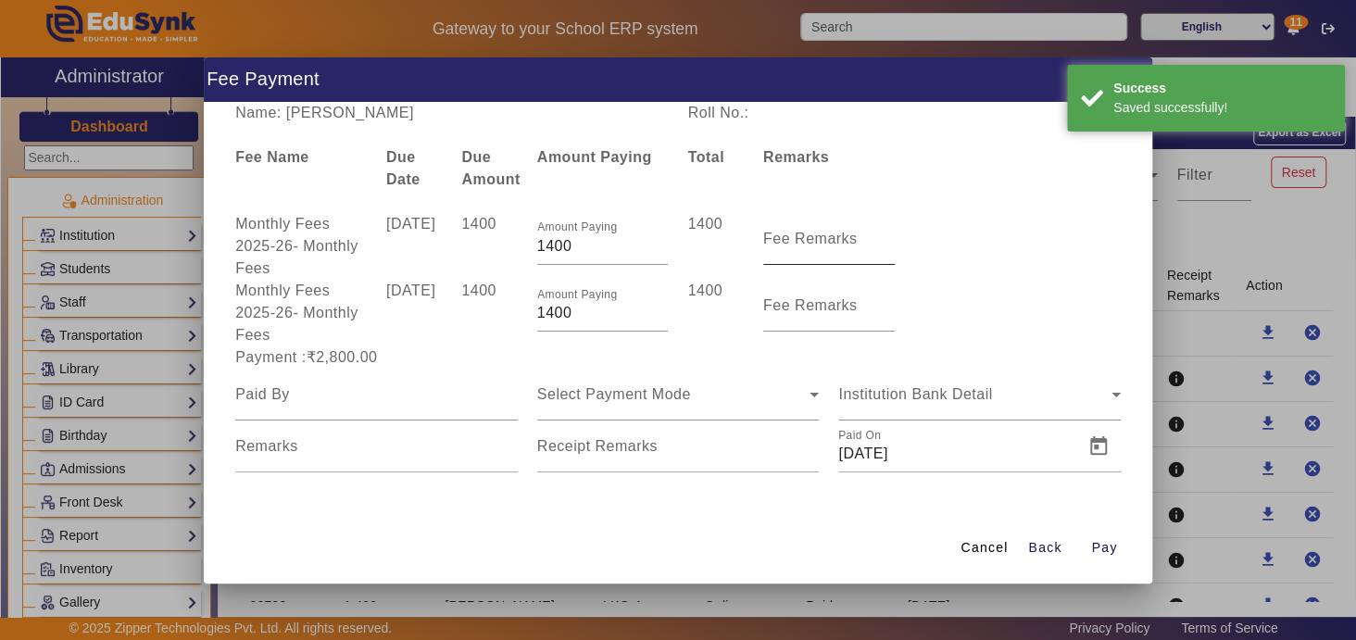
click at [821, 234] on mat-label "Fee Remarks" at bounding box center [810, 239] width 94 height 16
click at [821, 235] on input "Fee Remarks" at bounding box center [829, 246] width 132 height 22
type input "[DATE]"
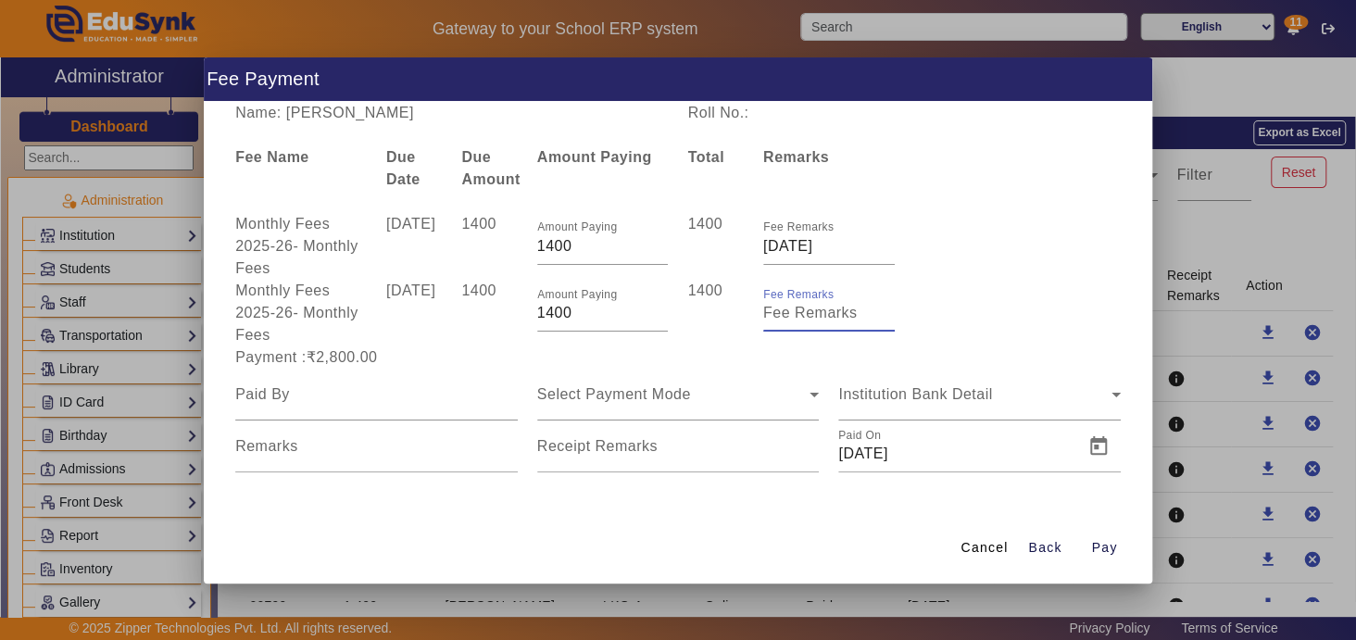
click at [803, 321] on input "Fee Remarks" at bounding box center [829, 313] width 132 height 22
type input "[DATE]"
click at [574, 449] on mat-label "Receipt Remarks" at bounding box center [597, 446] width 120 height 16
click at [574, 449] on input "Receipt Remarks" at bounding box center [678, 454] width 283 height 22
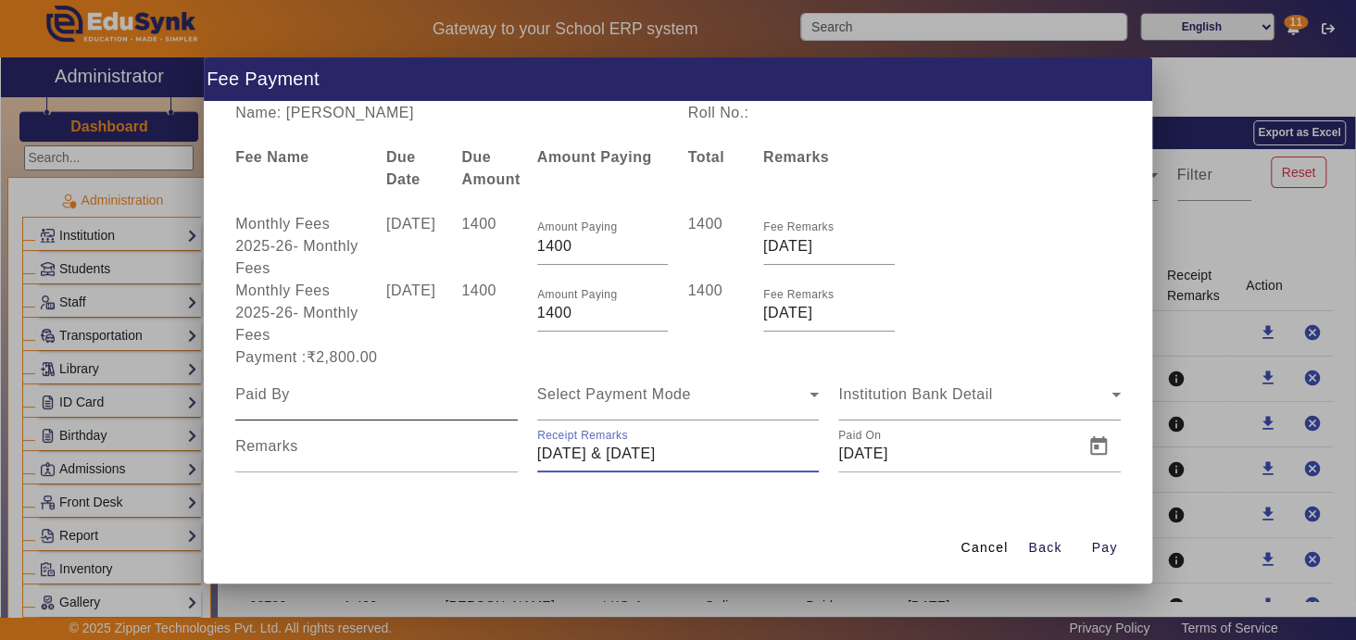
type input "[DATE] & [DATE]"
click at [359, 395] on input at bounding box center [376, 395] width 283 height 22
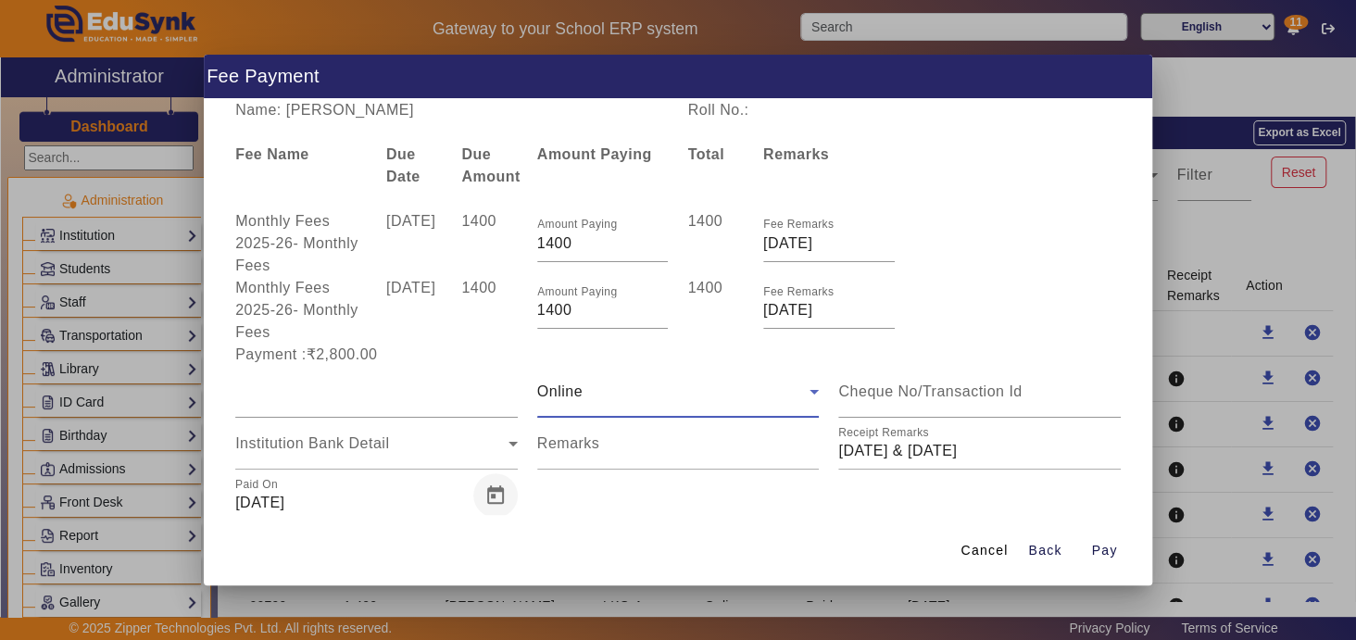
click at [496, 495] on span "Open calendar" at bounding box center [495, 495] width 44 height 44
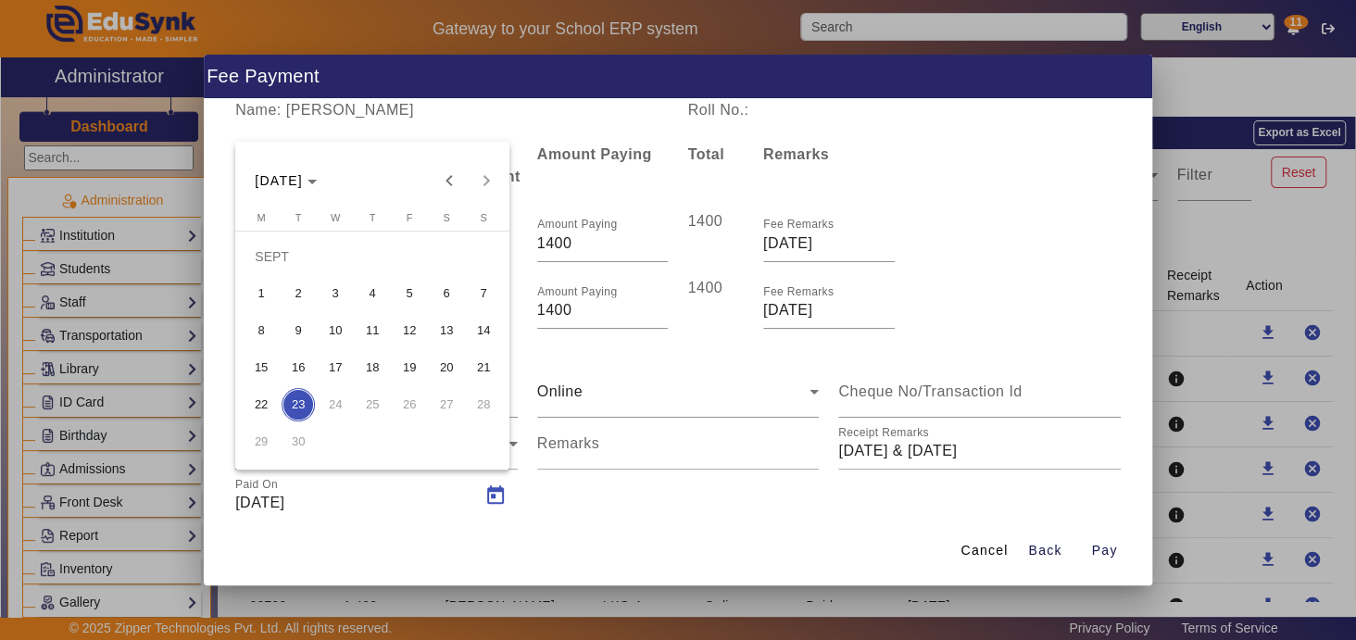
click at [414, 364] on span "19" at bounding box center [409, 367] width 33 height 33
type input "[DATE]"
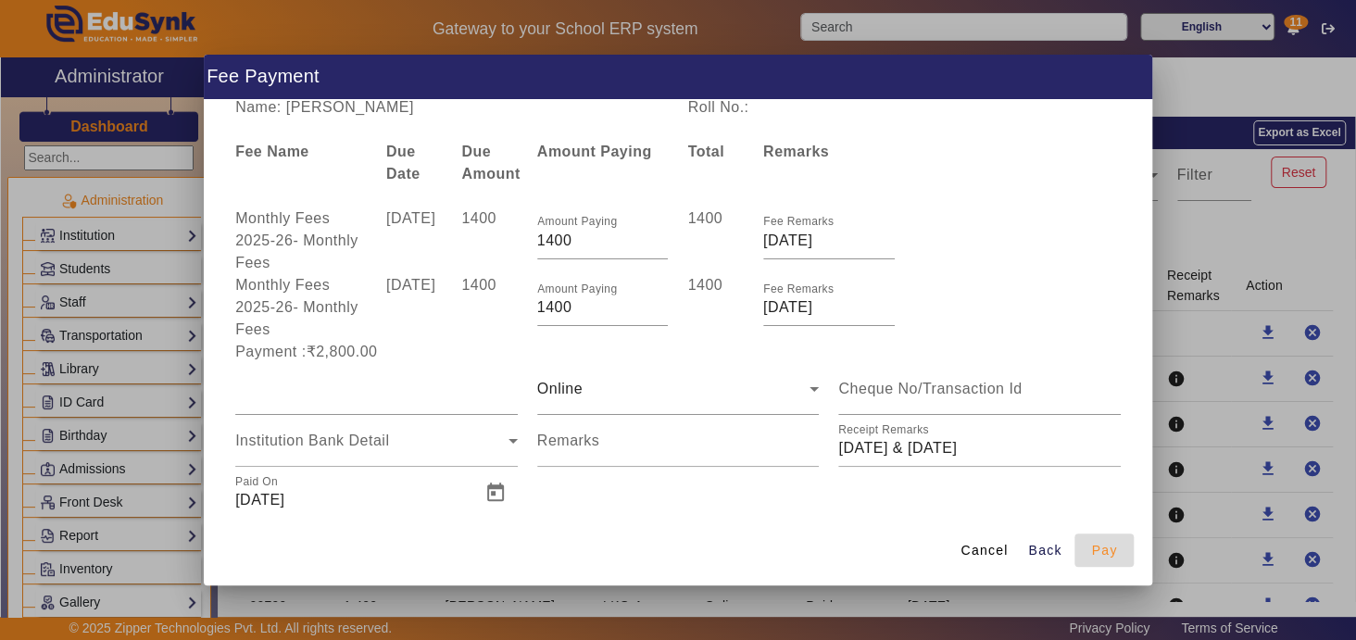
click at [1101, 547] on span "Pay" at bounding box center [1104, 550] width 26 height 19
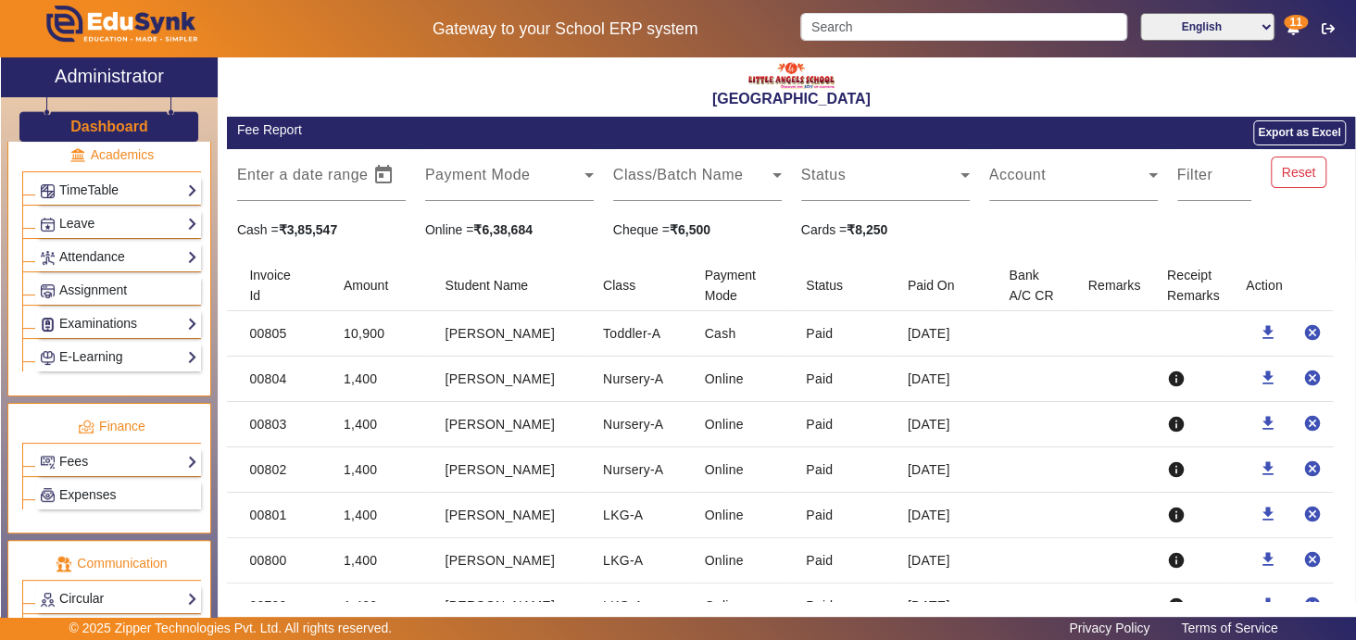
scroll to position [724, 0]
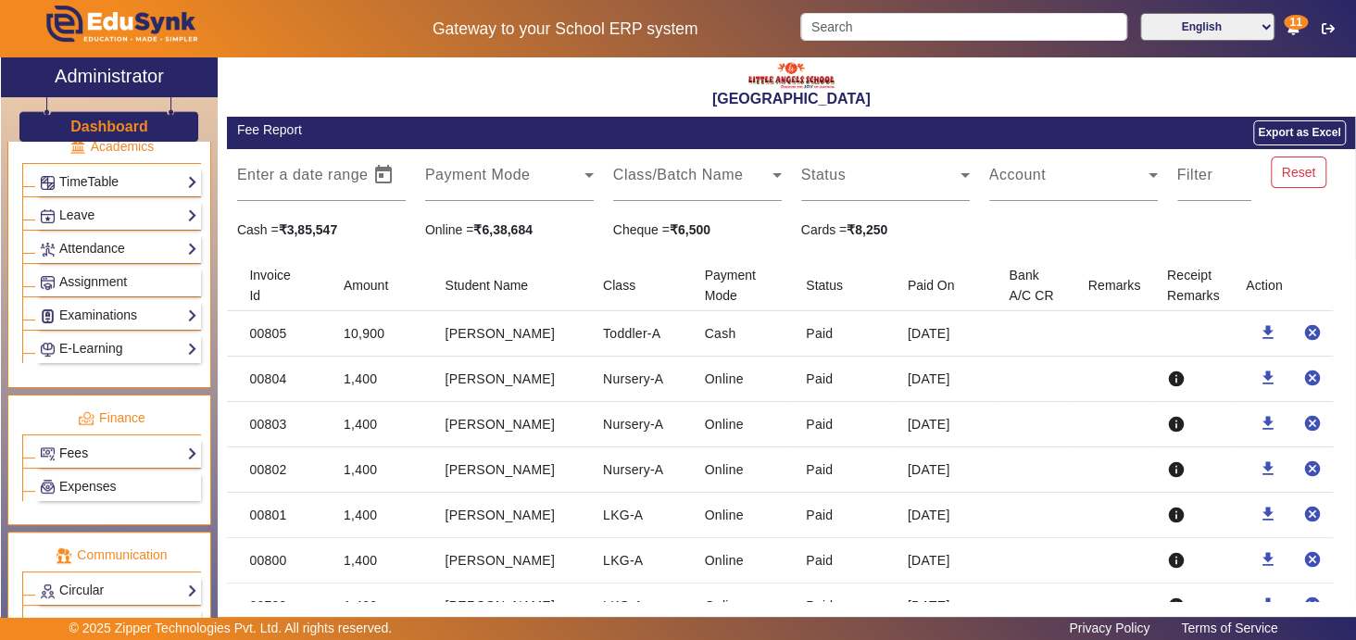
click at [164, 443] on link "Fees" at bounding box center [118, 453] width 157 height 21
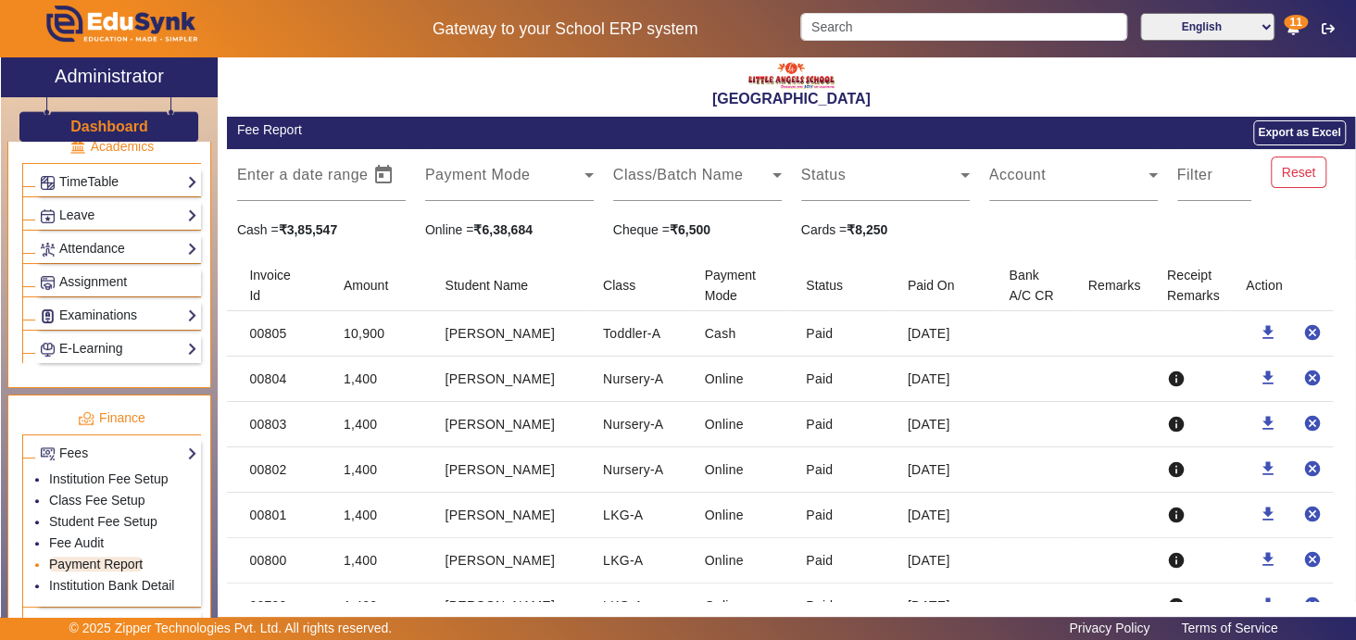
click at [106, 557] on link "Payment Report" at bounding box center [96, 564] width 94 height 15
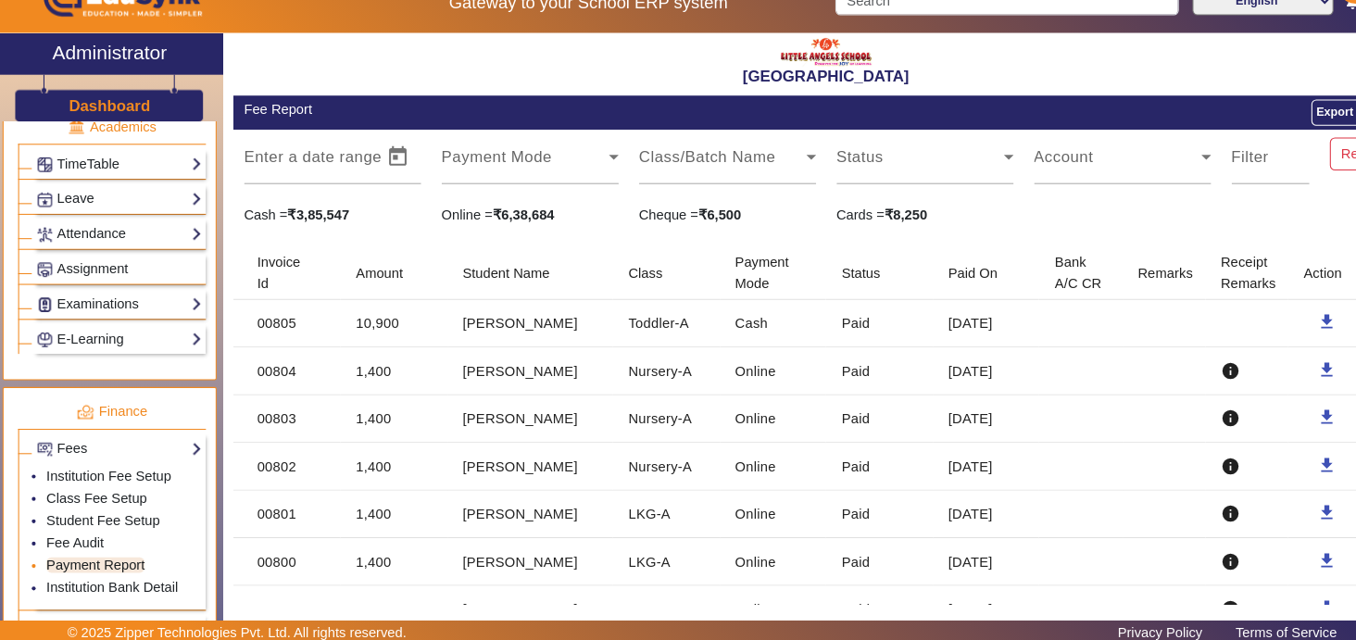
click at [122, 557] on link "Payment Report" at bounding box center [96, 564] width 94 height 15
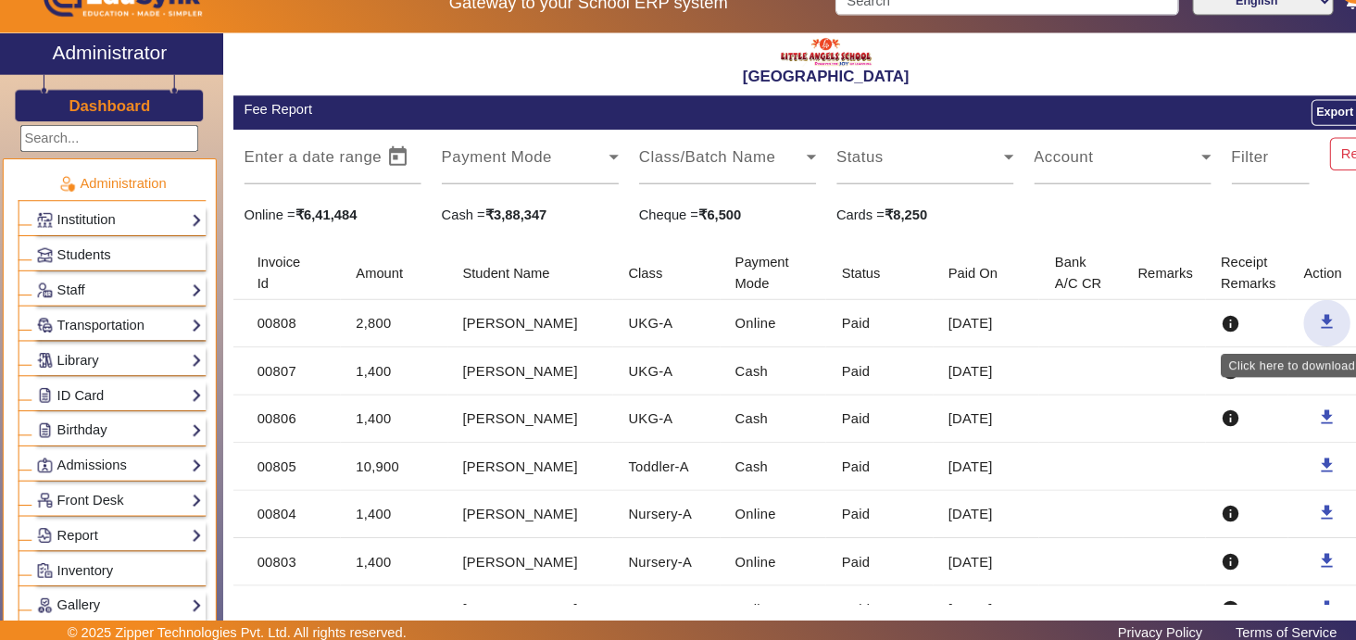
click at [1257, 322] on span "button" at bounding box center [1268, 333] width 44 height 44
